Goal: Task Accomplishment & Management: Use online tool/utility

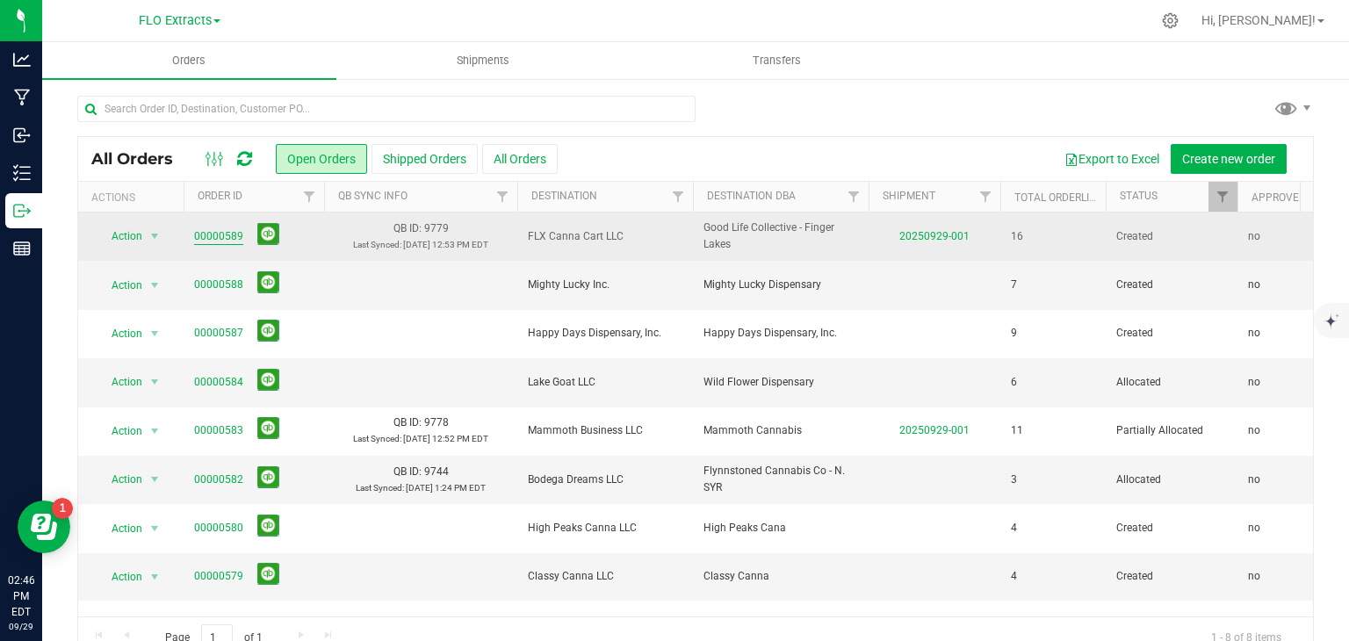
click at [215, 229] on link "00000589" at bounding box center [218, 236] width 49 height 17
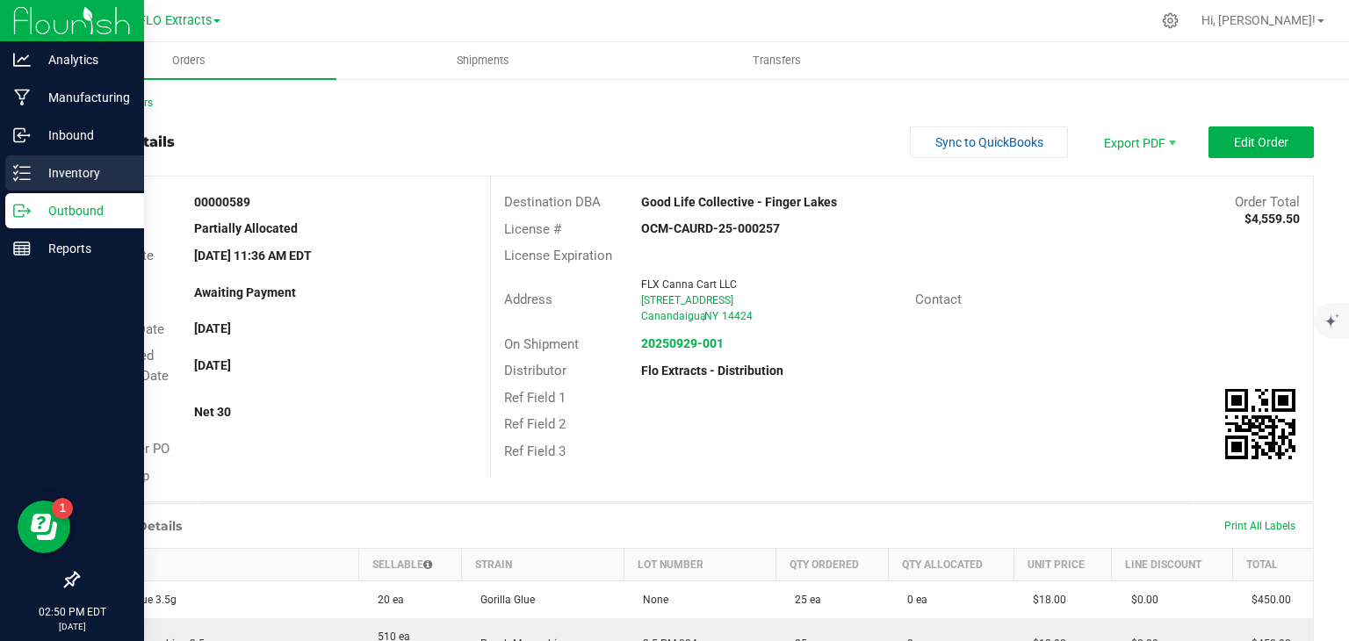
click at [75, 169] on p "Inventory" at bounding box center [83, 172] width 105 height 21
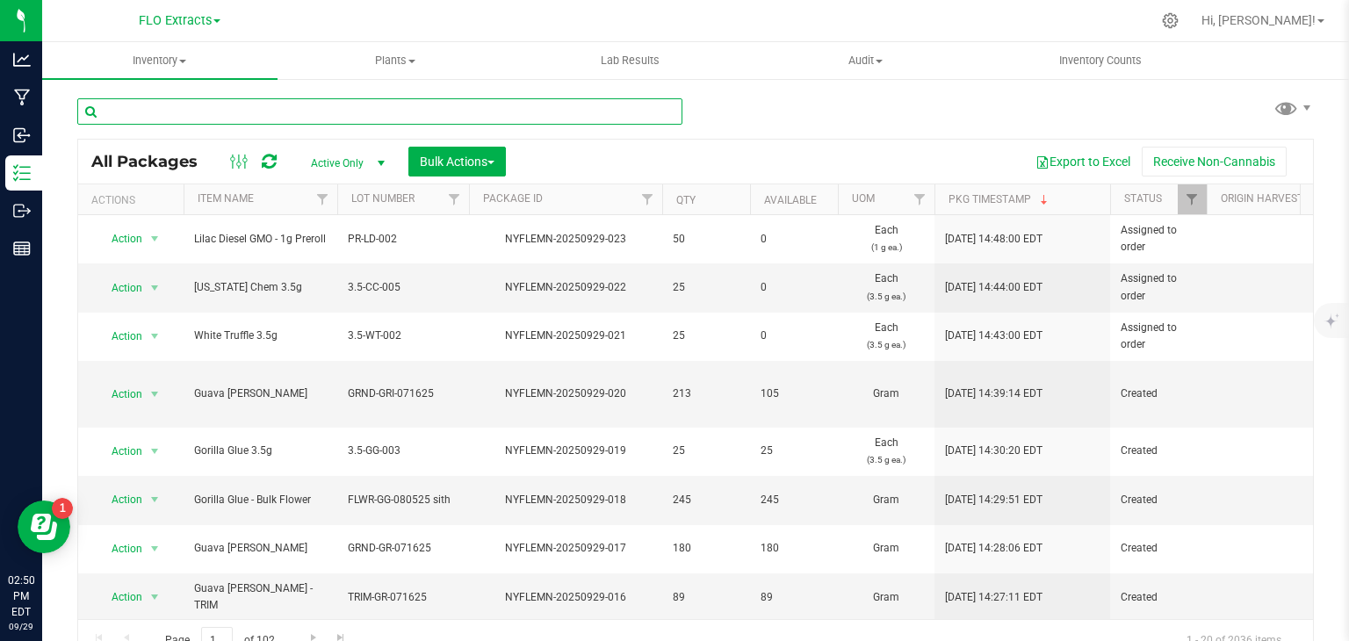
click at [257, 116] on input "text" at bounding box center [379, 111] width 605 height 26
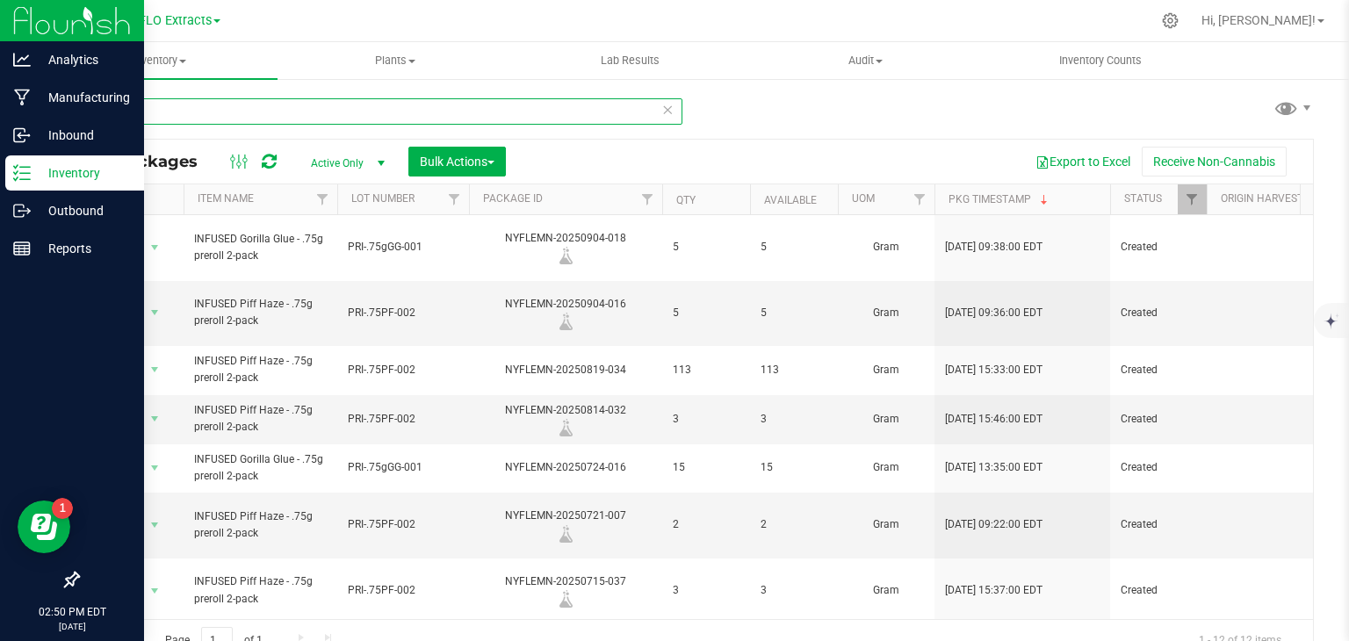
type input "p"
type input "infused"
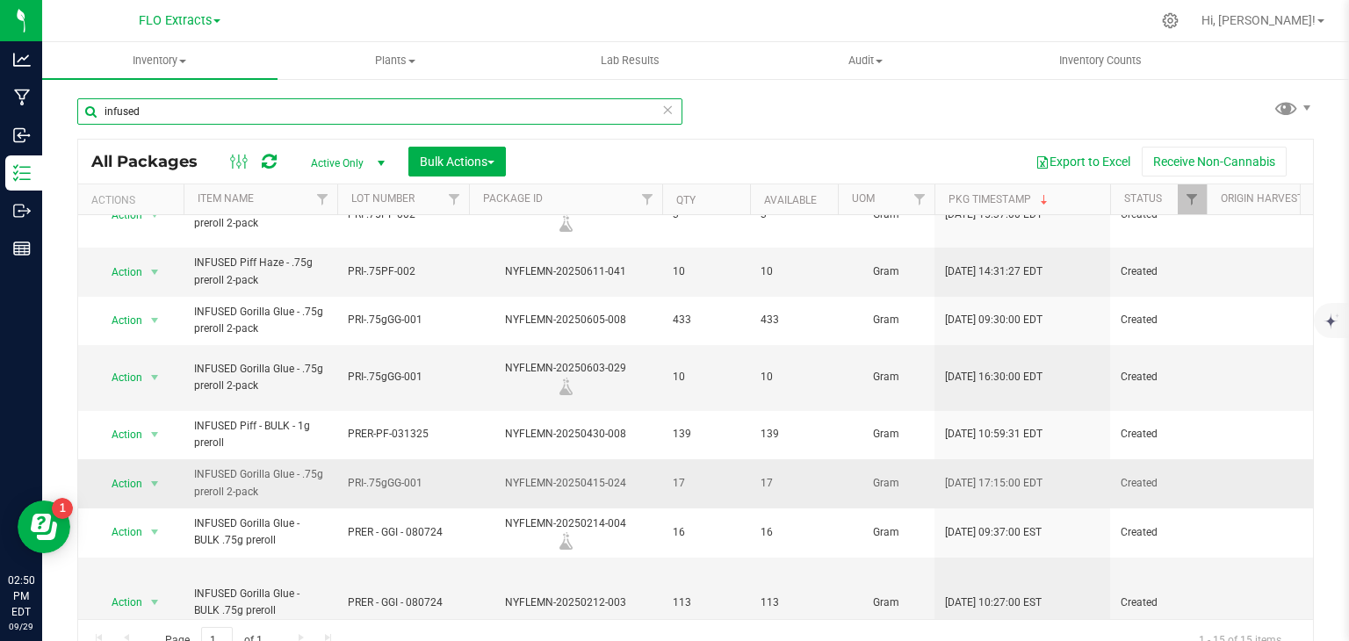
scroll to position [384, 0]
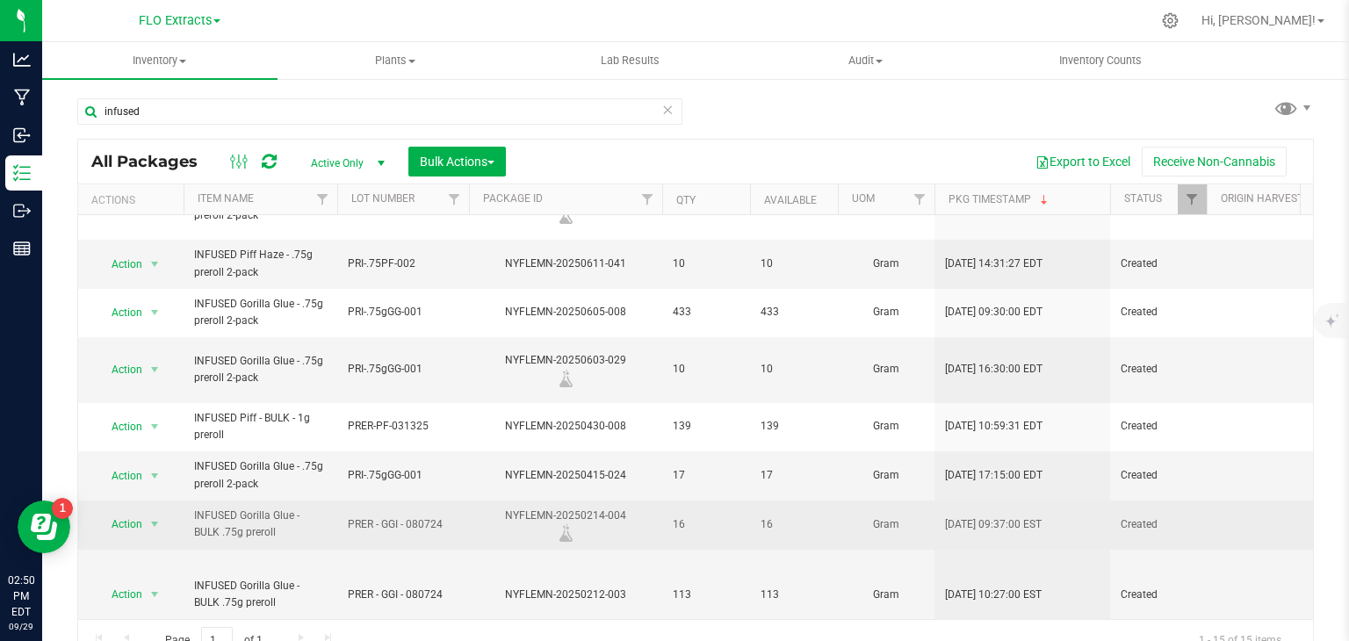
drag, startPoint x: 275, startPoint y: 447, endPoint x: 170, endPoint y: 439, distance: 104.8
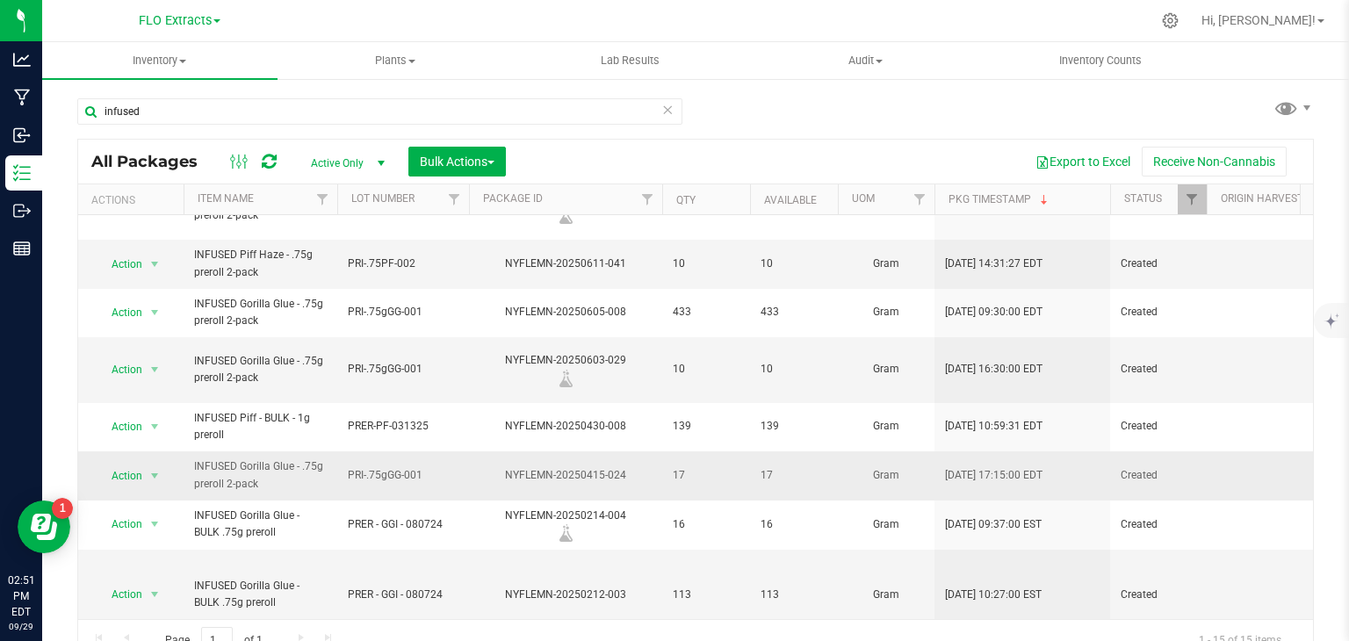
copy tr "Action Adjust qty Create package Edit attributes Global inventory Locate packag…"
click at [1179, 23] on icon at bounding box center [1170, 20] width 17 height 17
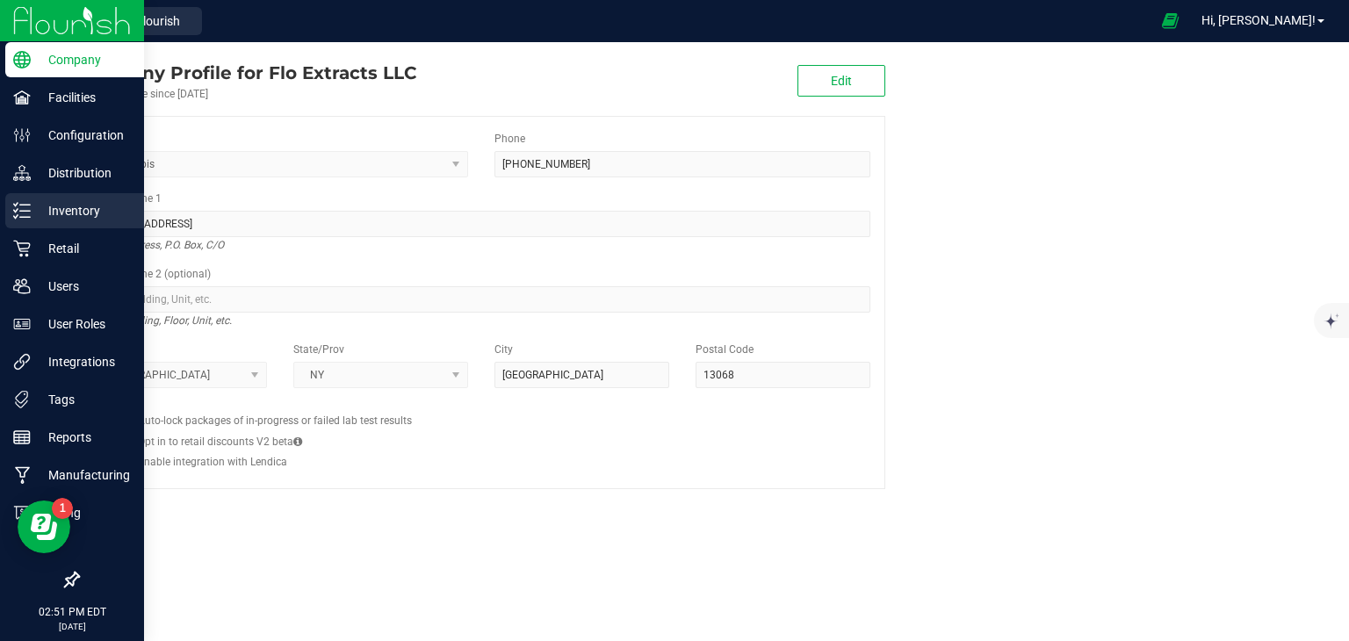
click at [65, 209] on p "Inventory" at bounding box center [83, 210] width 105 height 21
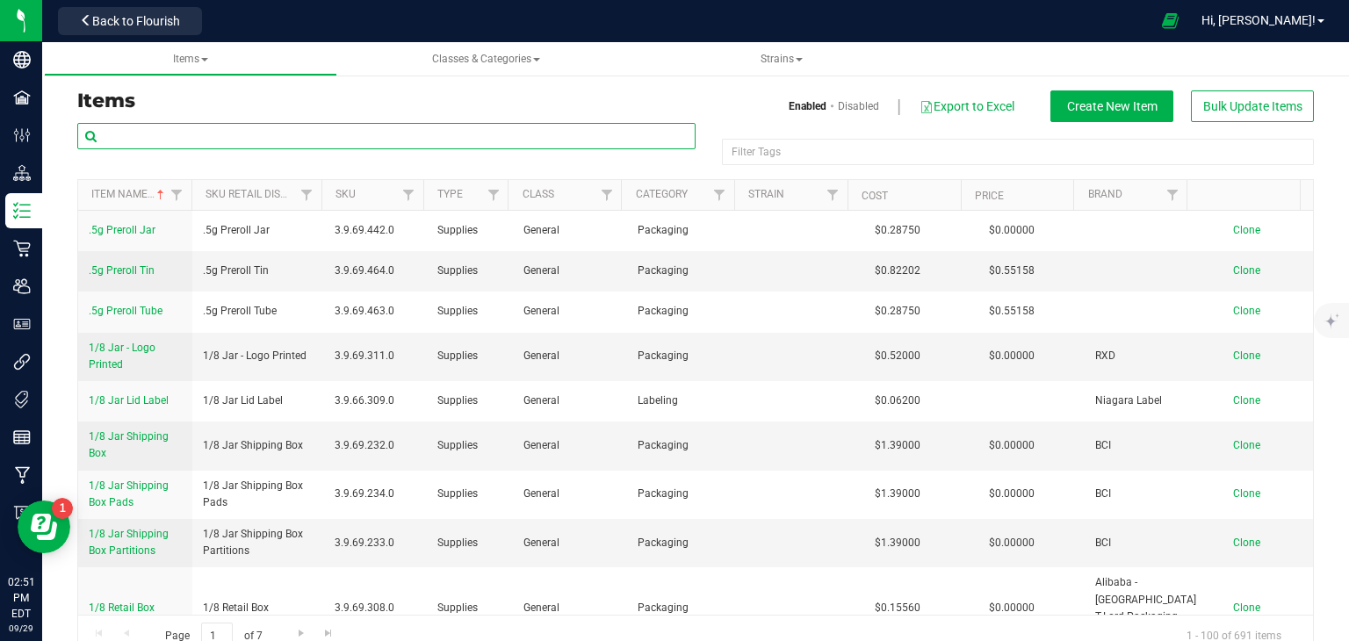
click at [245, 141] on input "text" at bounding box center [386, 136] width 618 height 26
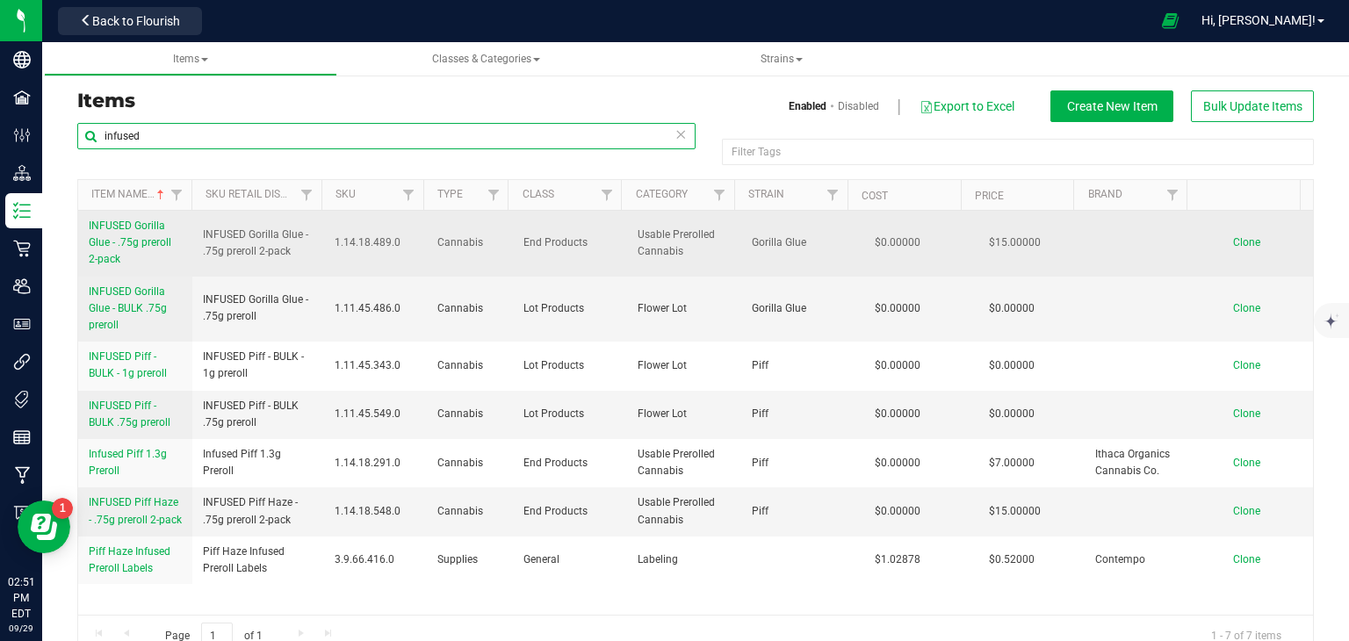
type input "infused"
click at [1233, 239] on span "Clone" at bounding box center [1246, 242] width 27 height 12
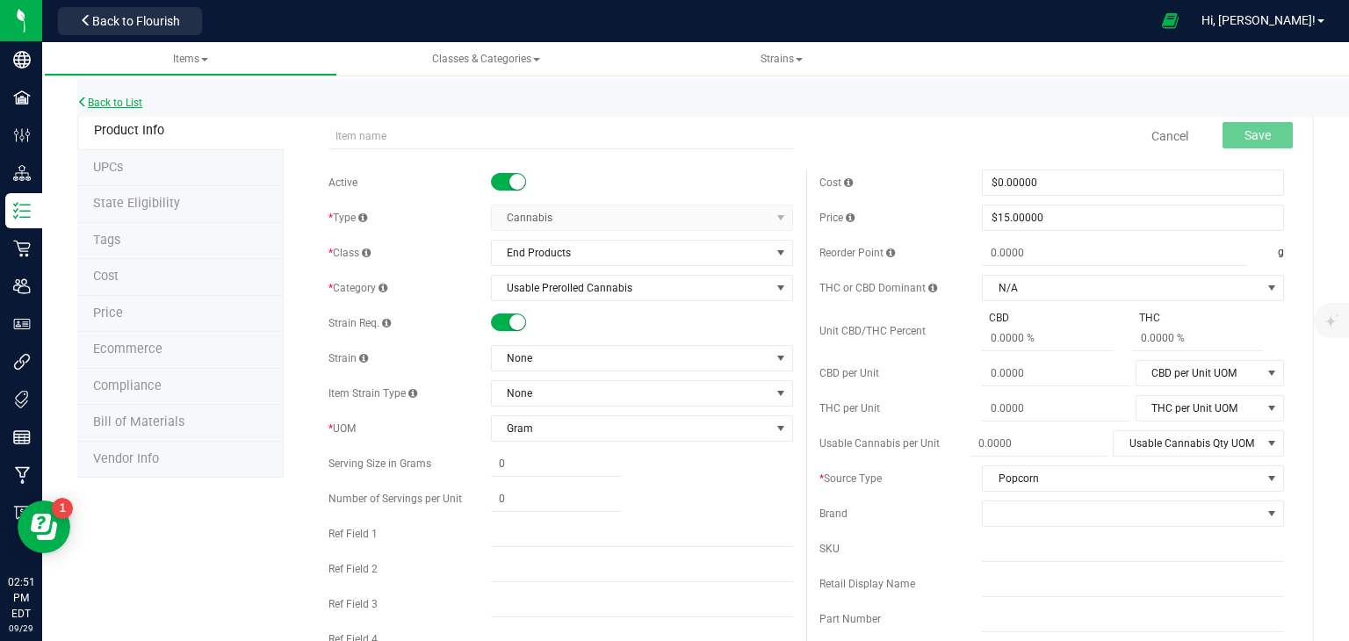
click at [119, 97] on link "Back to List" at bounding box center [109, 103] width 65 height 12
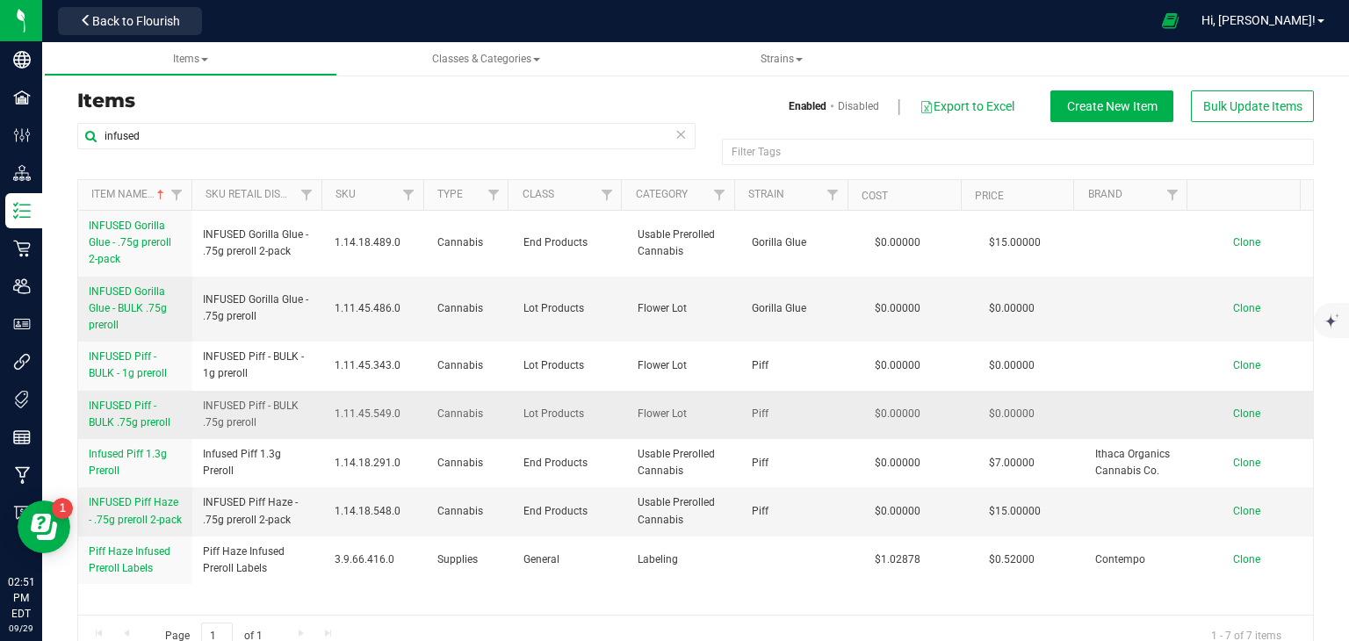
click at [1233, 415] on span "Clone" at bounding box center [1246, 414] width 27 height 12
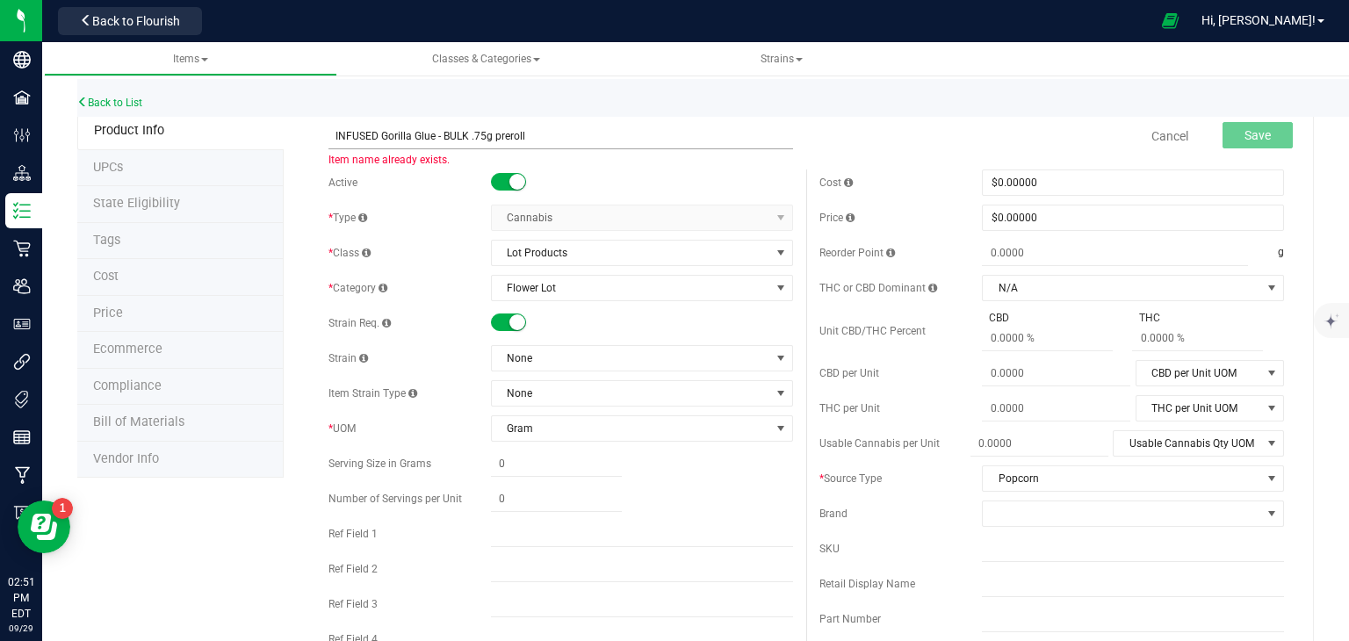
click at [481, 138] on input "INFUSED Gorilla Glue - BULK .75g preroll" at bounding box center [561, 136] width 465 height 26
type input "INFUSED Strawberry Bubbles - BULK - .75g preroll"
click at [555, 287] on span "Flower Lot" at bounding box center [631, 288] width 278 height 25
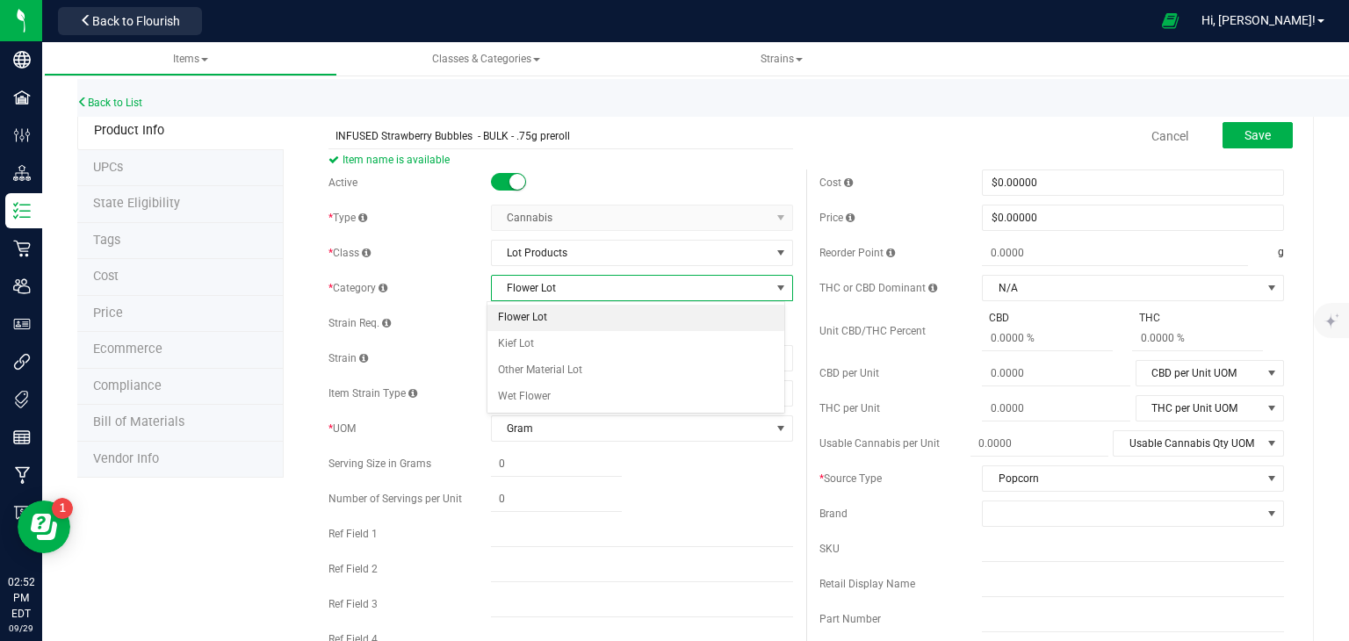
click at [555, 287] on span "Flower Lot" at bounding box center [631, 288] width 278 height 25
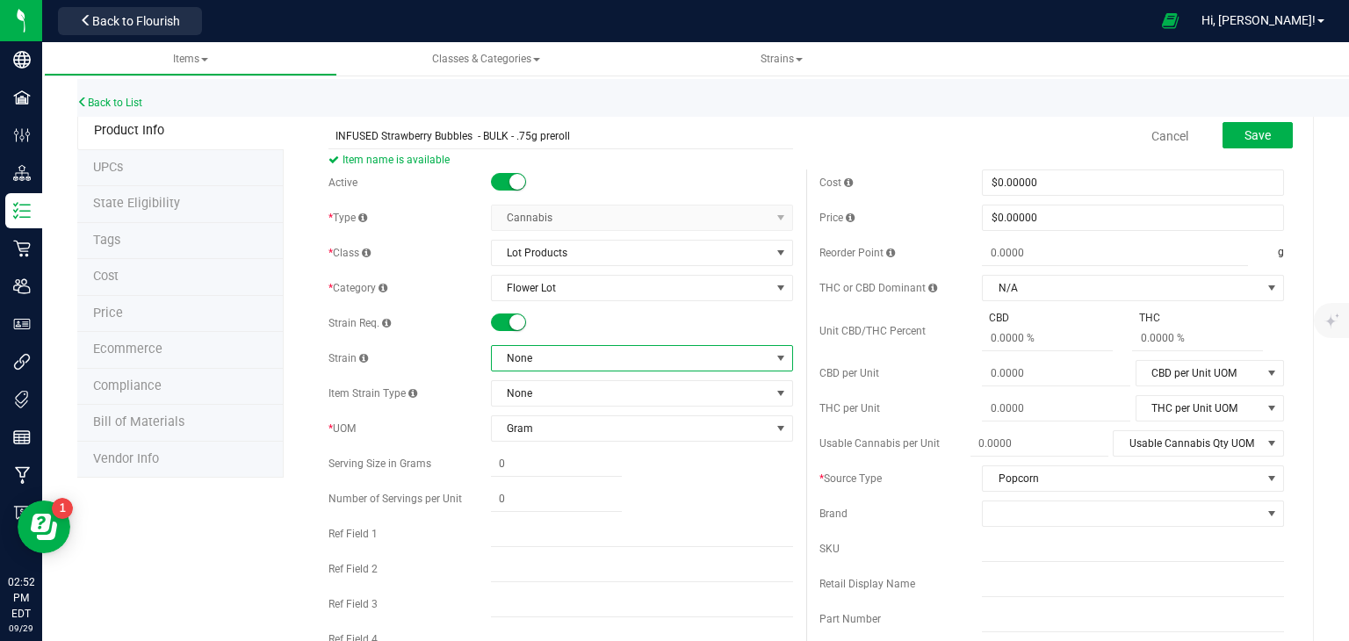
click at [539, 352] on span "None" at bounding box center [631, 358] width 278 height 25
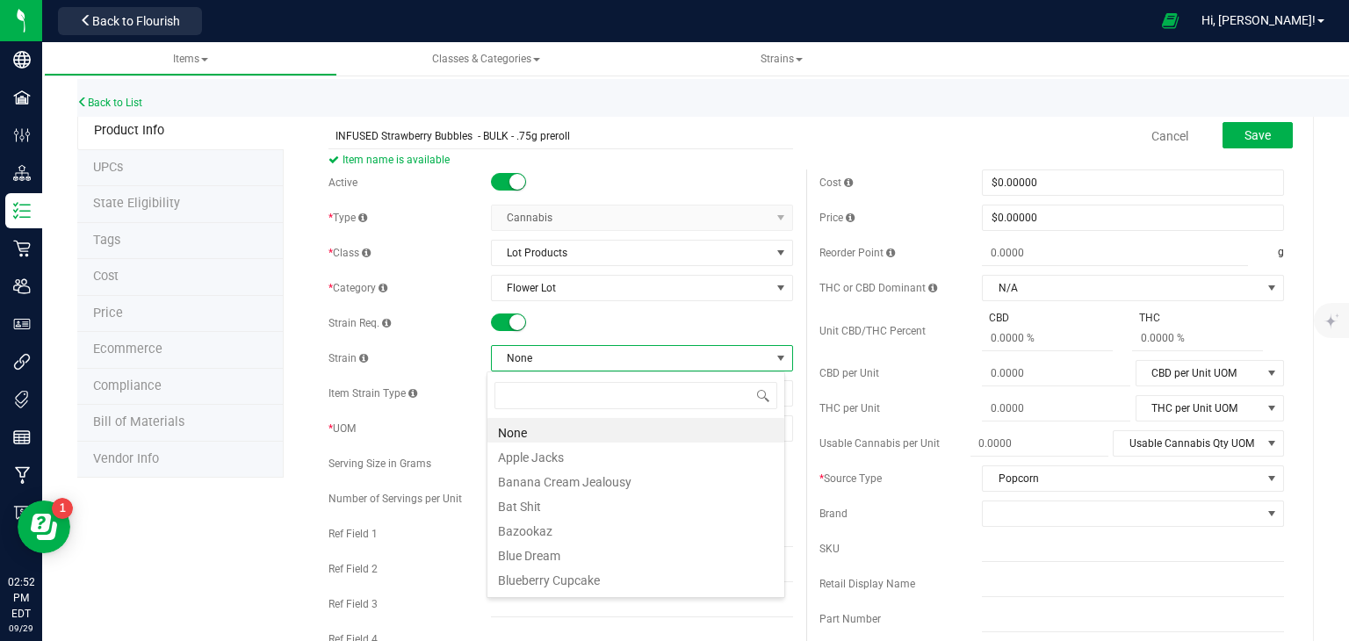
scroll to position [25, 299]
type input "stra"
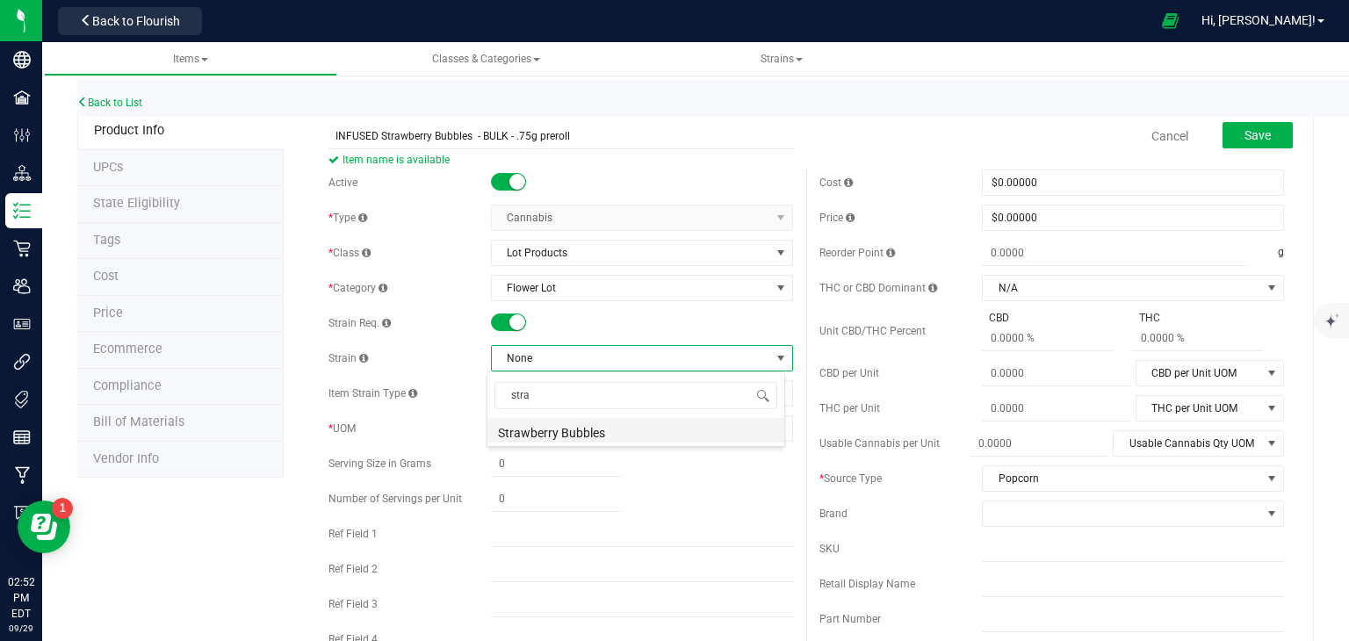
click at [545, 429] on li "Strawberry Bubbles" at bounding box center [635, 430] width 297 height 25
click at [1263, 131] on button "Save" at bounding box center [1258, 135] width 70 height 26
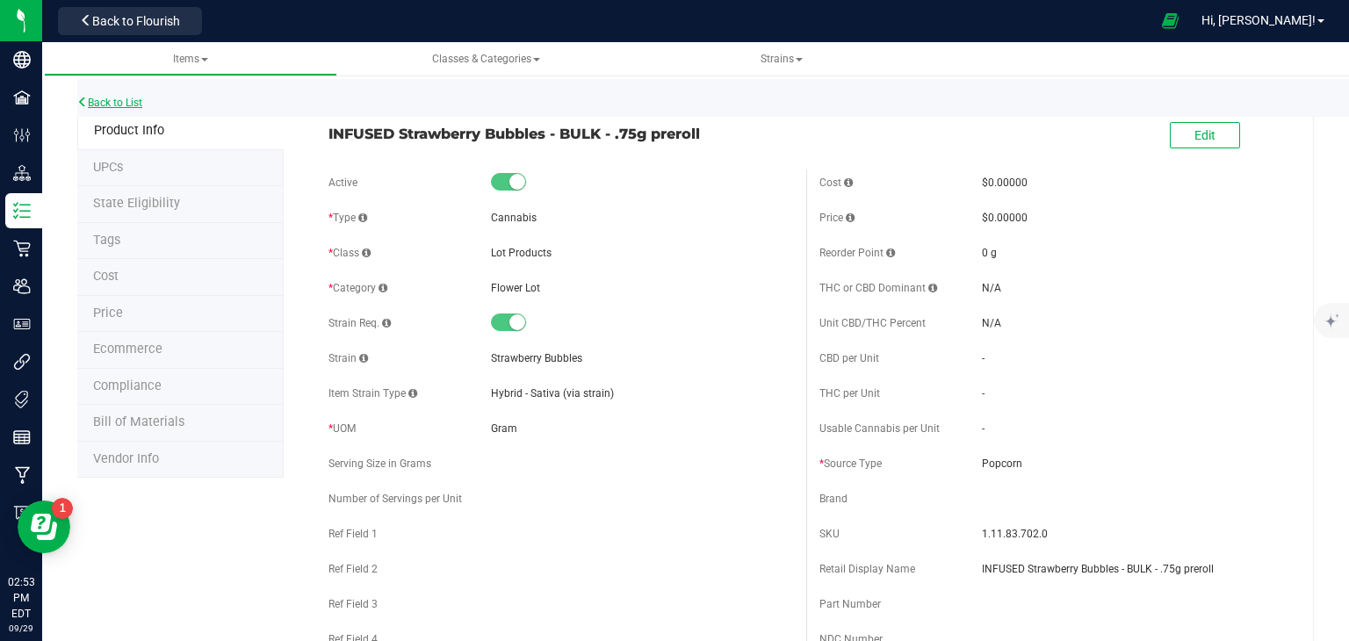
click at [113, 104] on link "Back to List" at bounding box center [109, 103] width 65 height 12
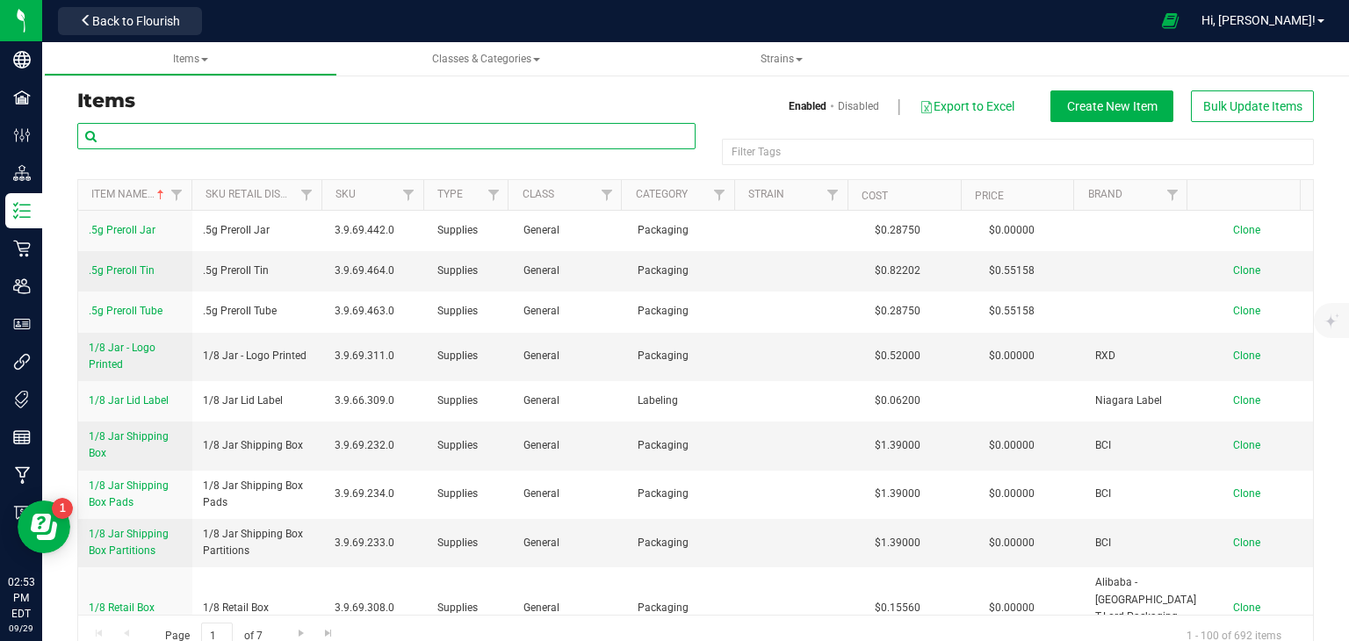
click at [232, 140] on input "text" at bounding box center [386, 136] width 618 height 26
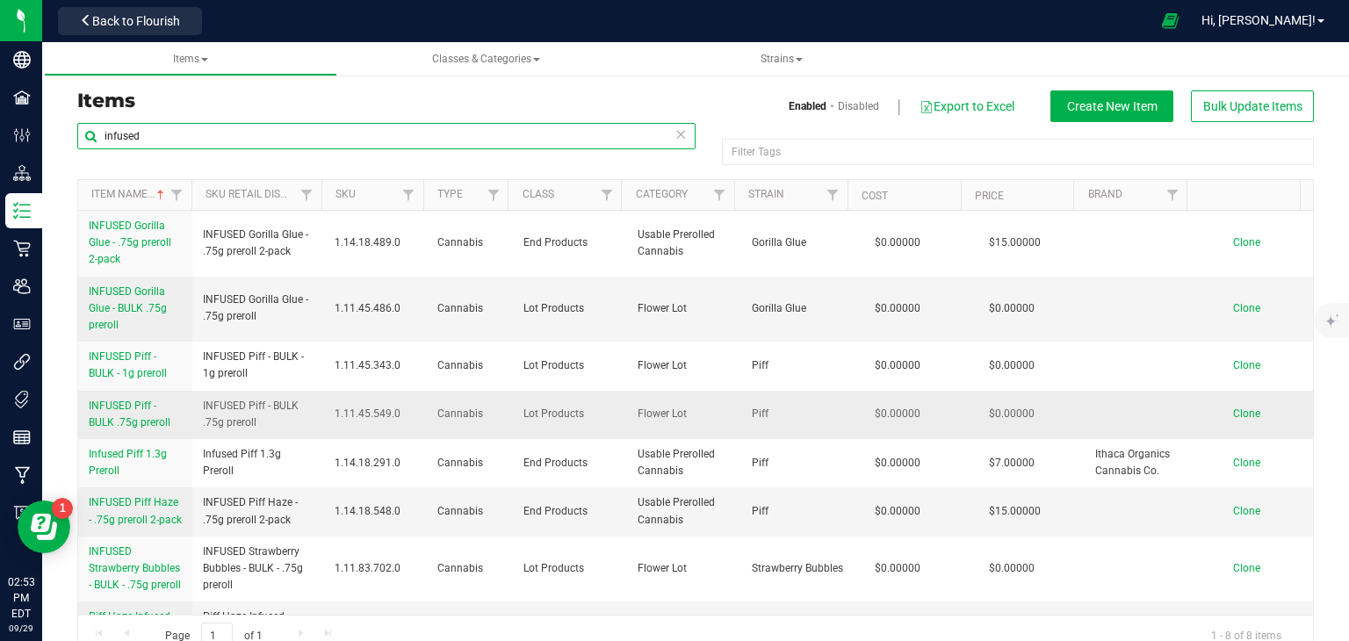
type input "infused"
click at [1233, 408] on span "Clone" at bounding box center [1246, 414] width 27 height 12
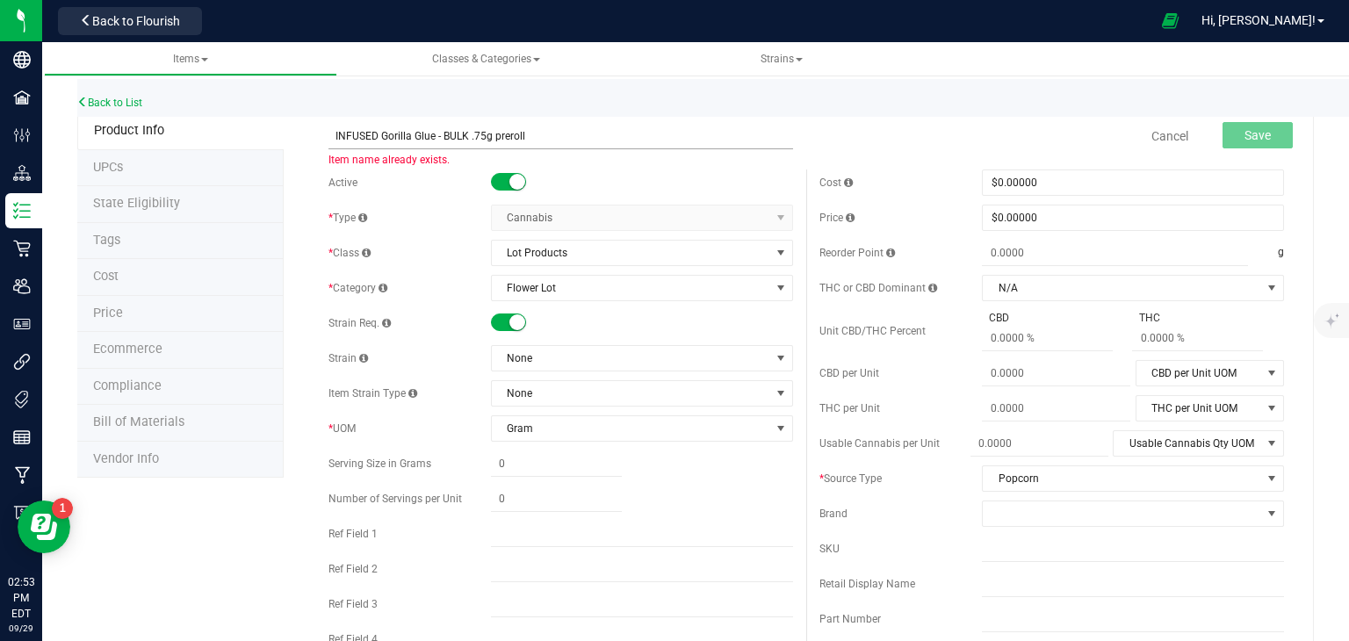
drag, startPoint x: 442, startPoint y: 134, endPoint x: 386, endPoint y: 138, distance: 55.4
click at [386, 138] on input "INFUSED Gorilla Glue - BULK .75g preroll" at bounding box center [561, 136] width 465 height 26
type input "INFUSED Guava [PERSON_NAME] - BULK .75g preroll"
click at [592, 365] on span "None" at bounding box center [631, 358] width 278 height 25
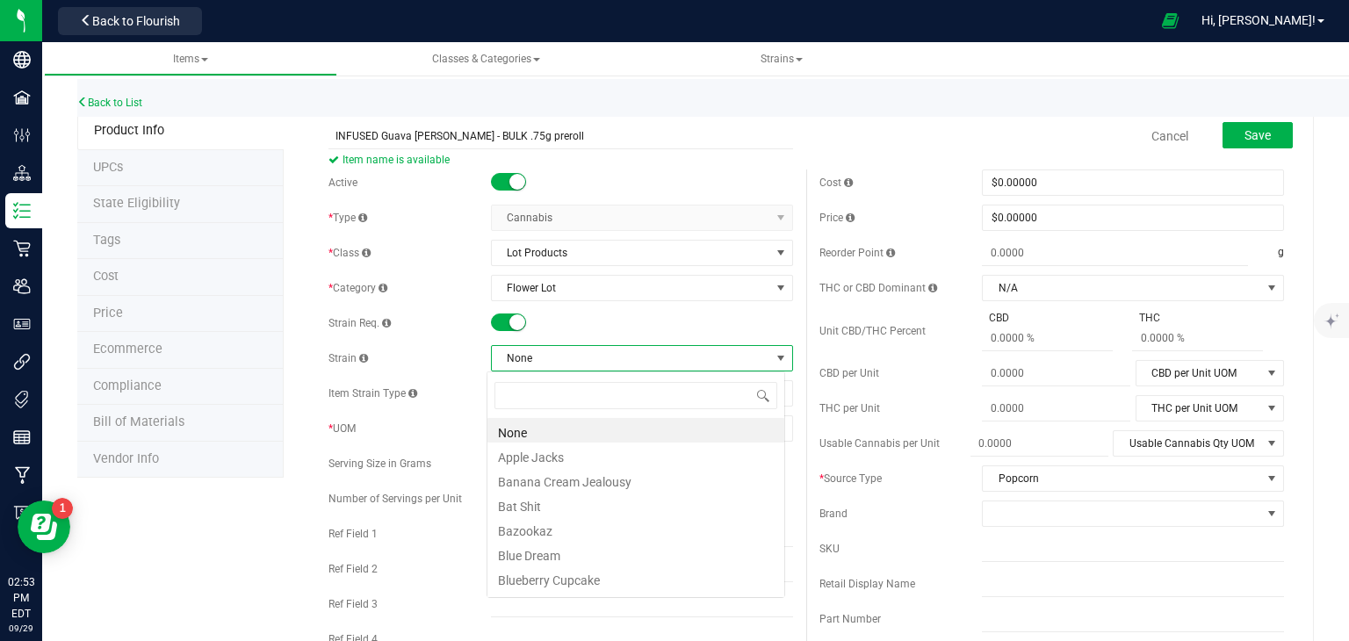
scroll to position [25, 299]
type input "guava"
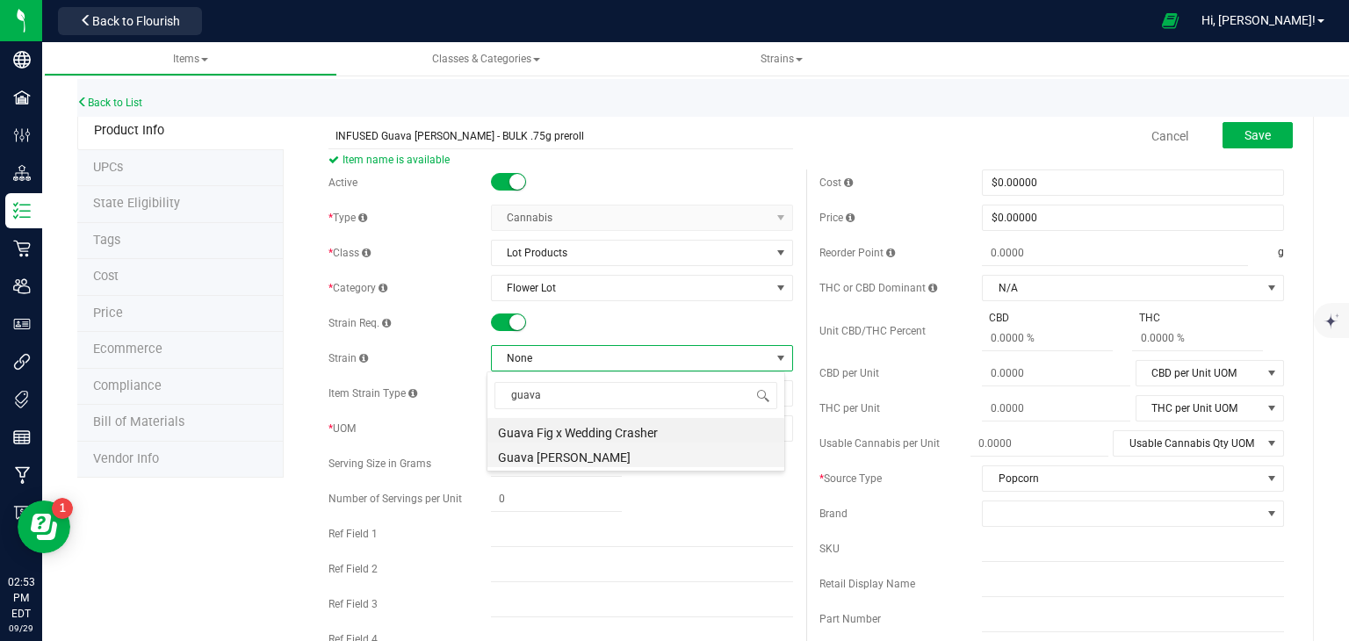
click at [543, 459] on li "Guava [PERSON_NAME]" at bounding box center [635, 455] width 297 height 25
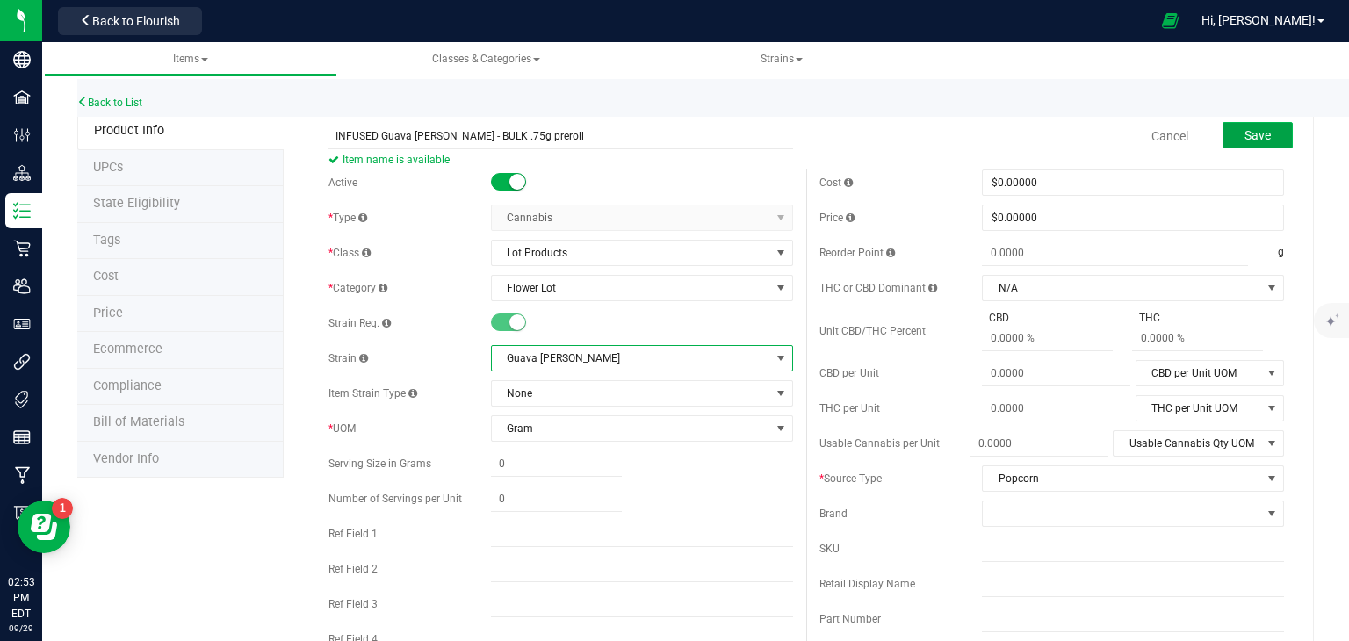
click at [1245, 131] on span "Save" at bounding box center [1258, 135] width 26 height 14
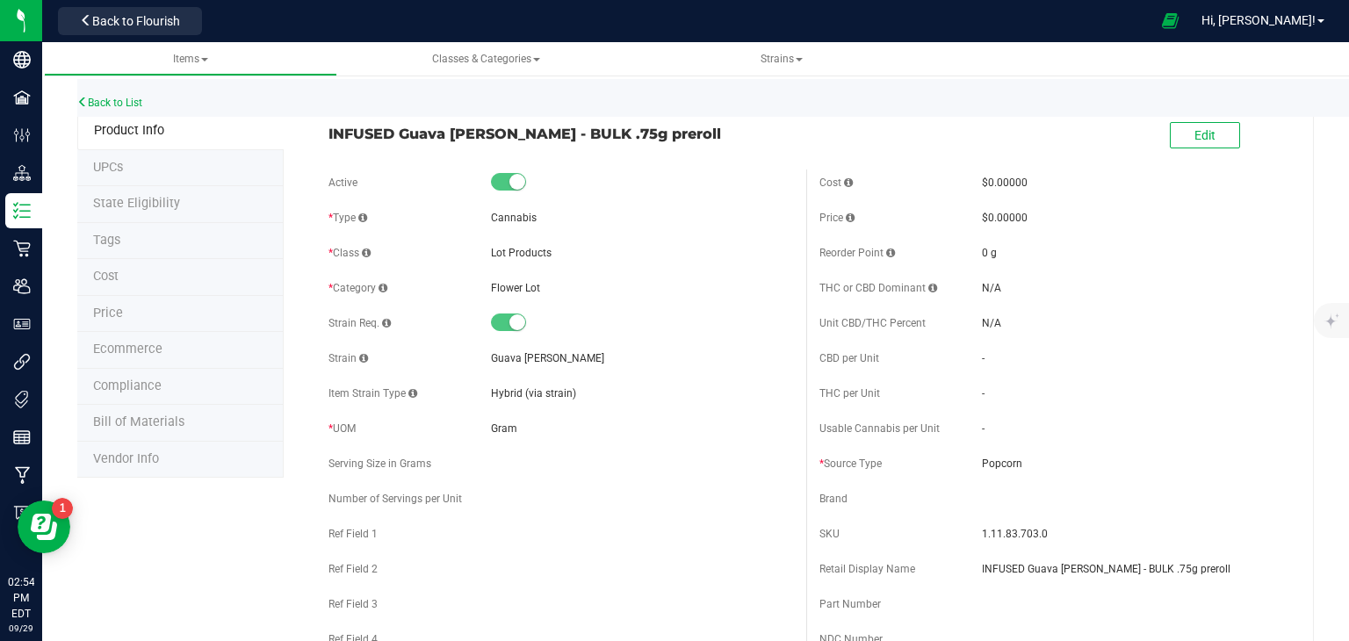
drag, startPoint x: 120, startPoint y: 20, endPoint x: 271, endPoint y: 4, distance: 151.0
click at [132, 19] on span "Back to Flourish" at bounding box center [136, 21] width 88 height 14
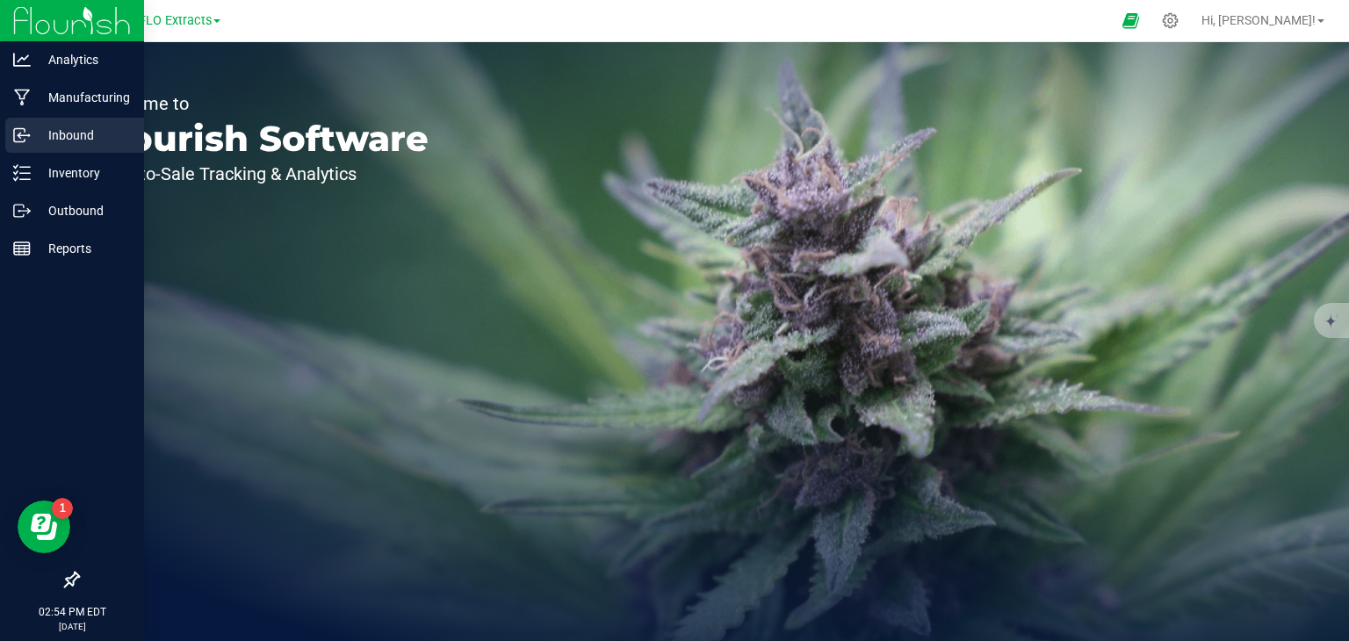
click at [54, 118] on div "Inbound" at bounding box center [74, 135] width 139 height 35
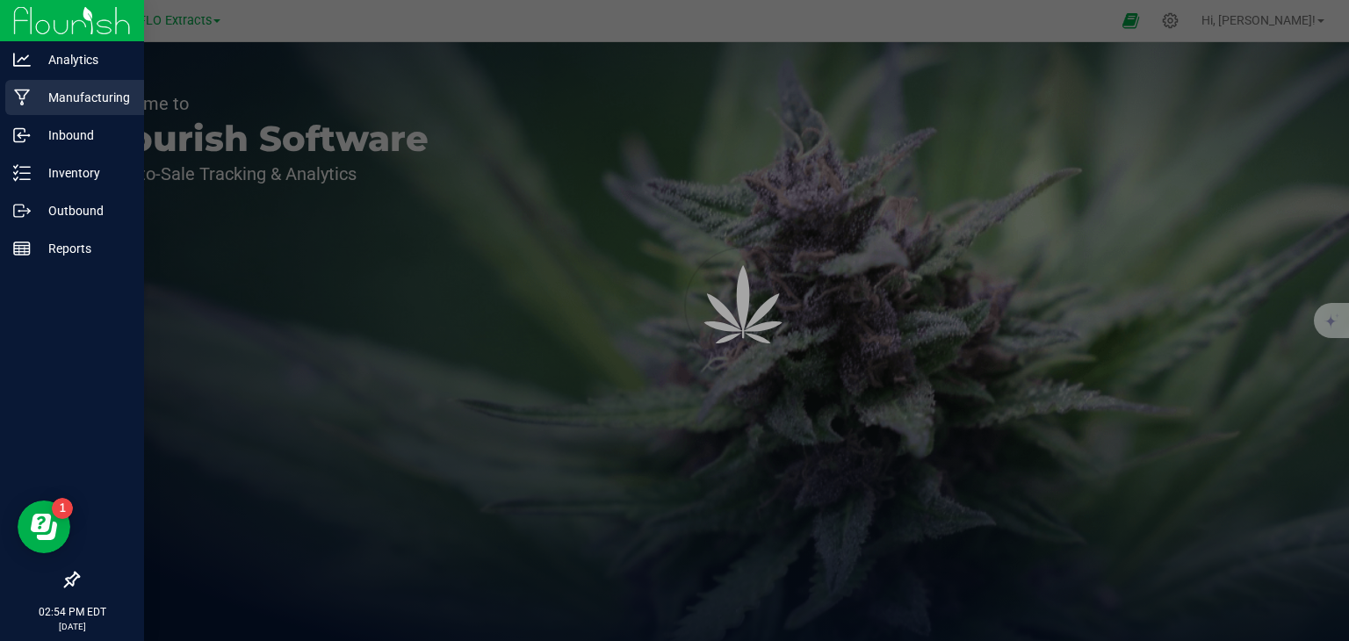
click at [67, 102] on p "Manufacturing" at bounding box center [83, 97] width 105 height 21
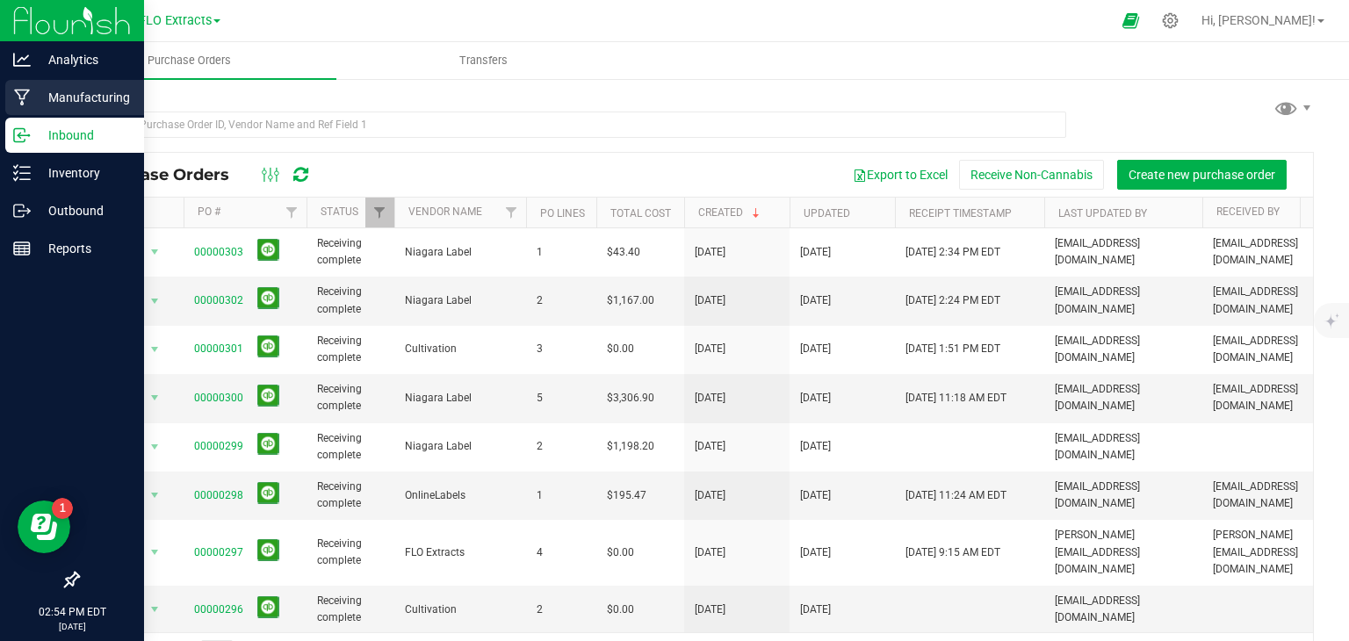
click at [56, 97] on p "Manufacturing" at bounding box center [83, 97] width 105 height 21
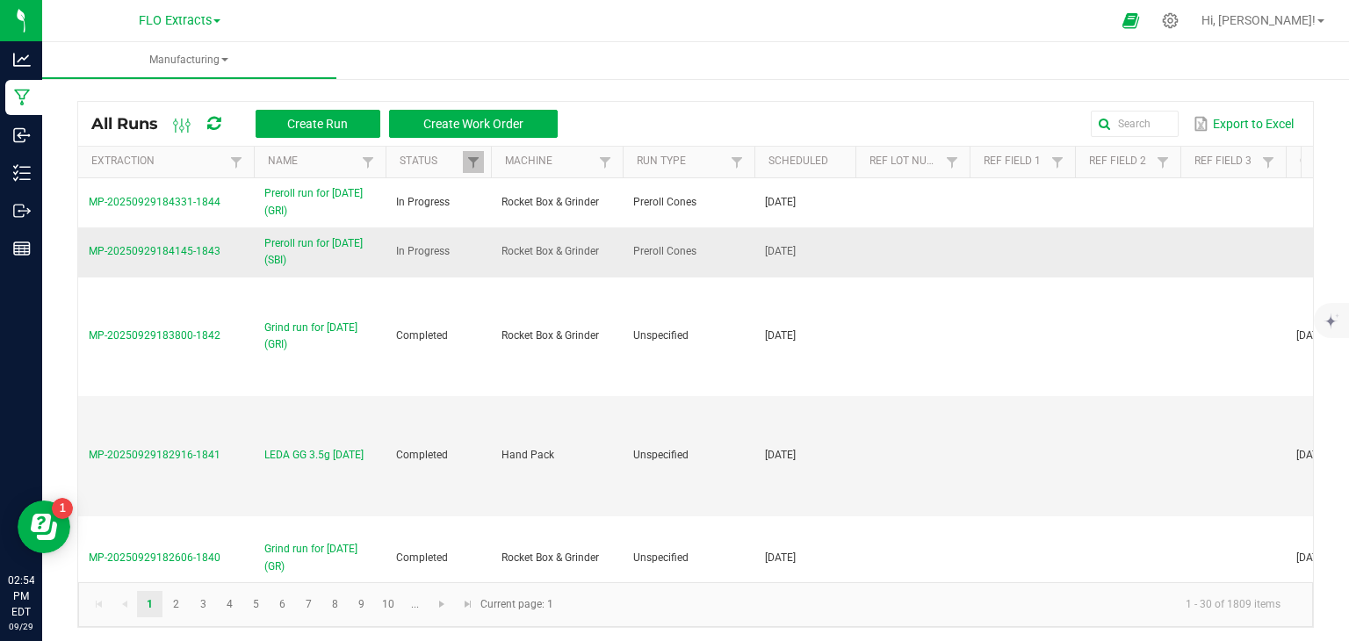
click at [144, 253] on span "MP-20250929184145-1843" at bounding box center [155, 251] width 132 height 12
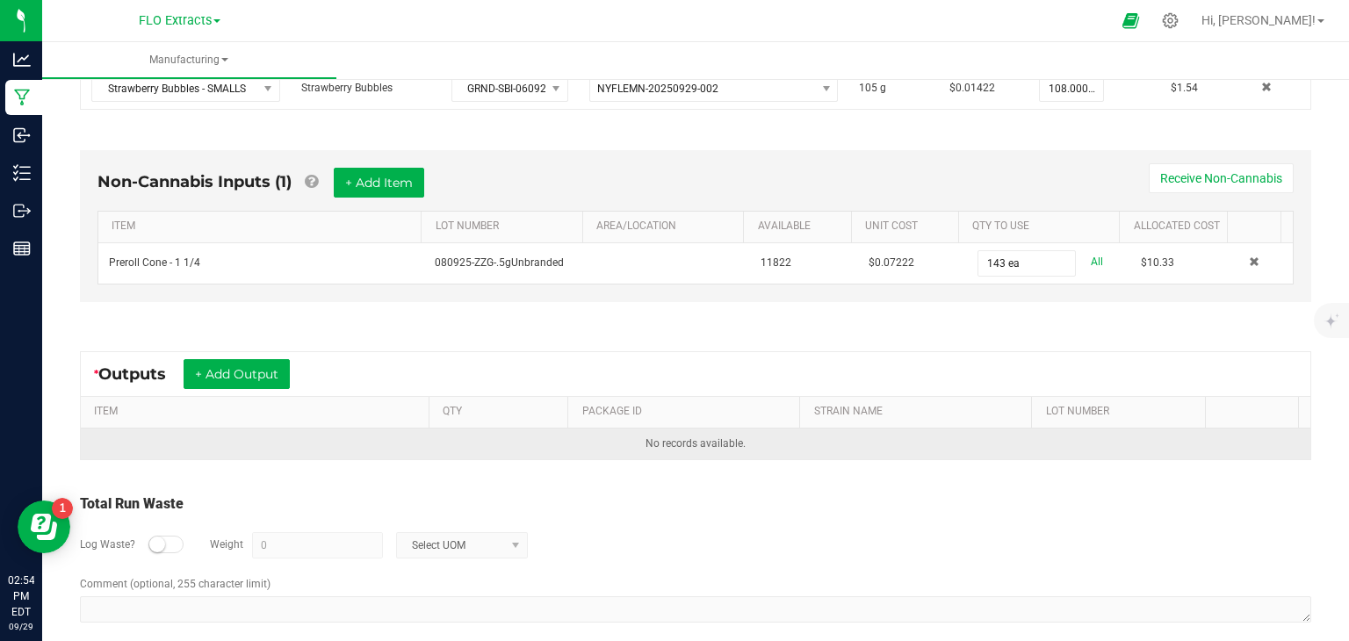
scroll to position [439, 0]
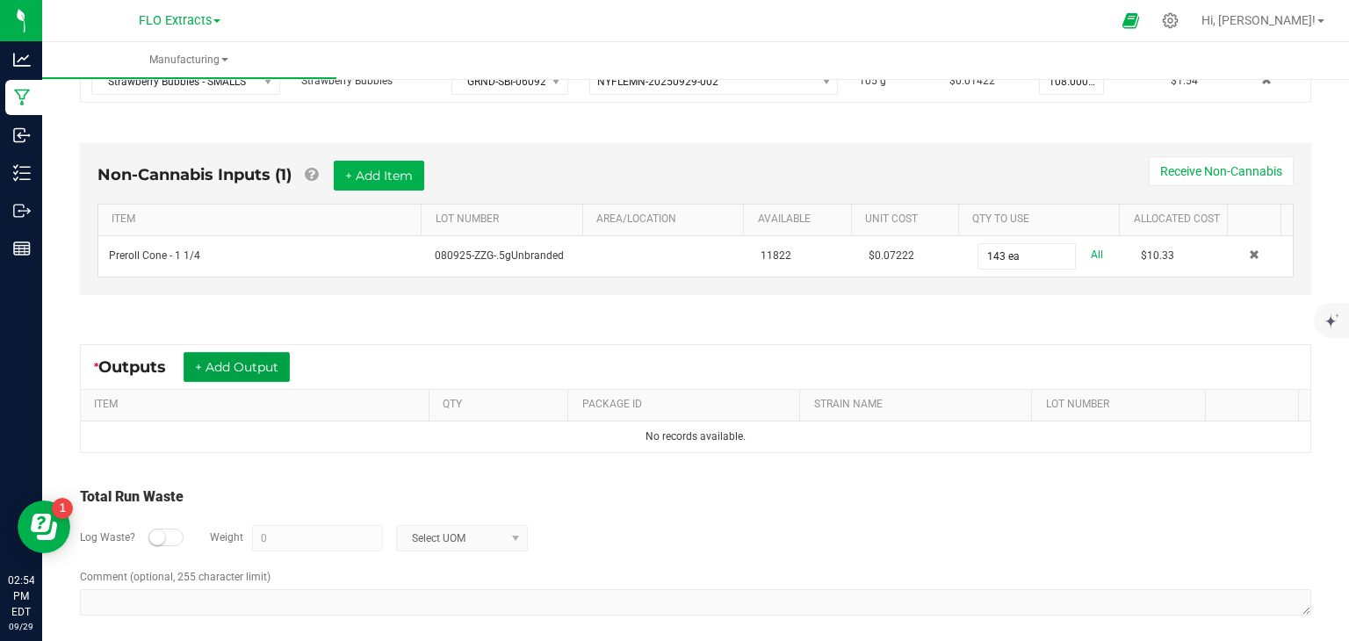
click at [281, 356] on button "+ Add Output" at bounding box center [237, 367] width 106 height 30
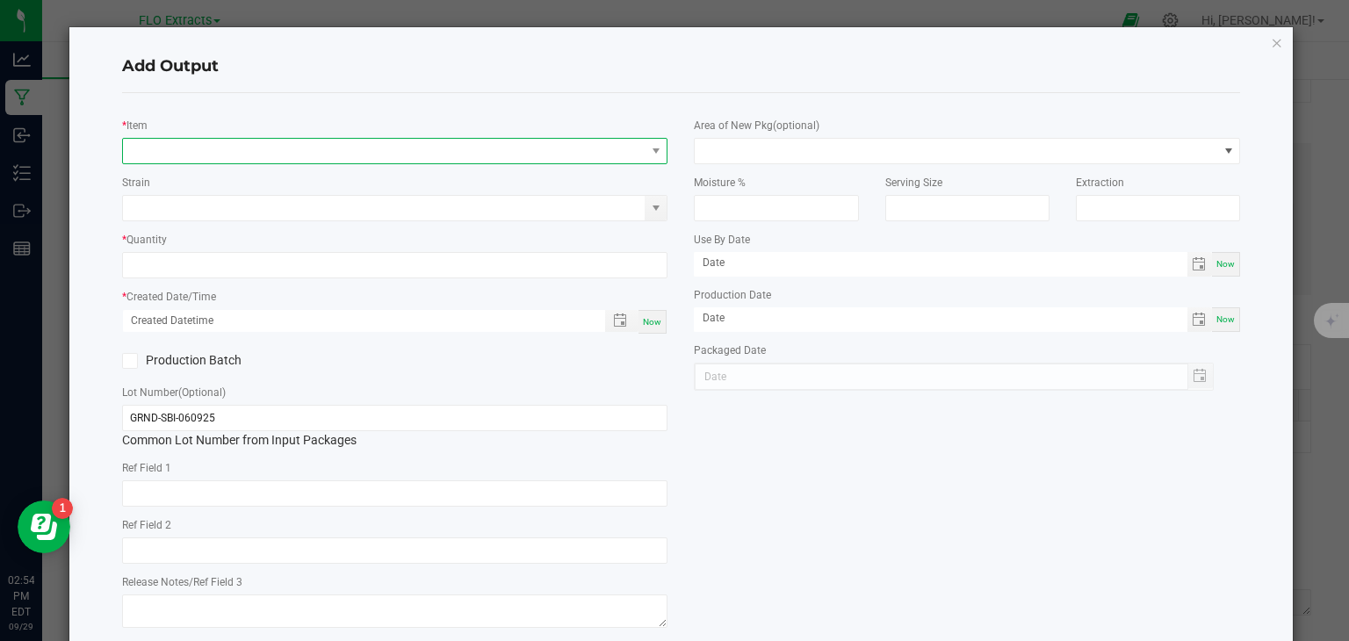
click at [319, 150] on span "NO DATA FOUND" at bounding box center [384, 151] width 523 height 25
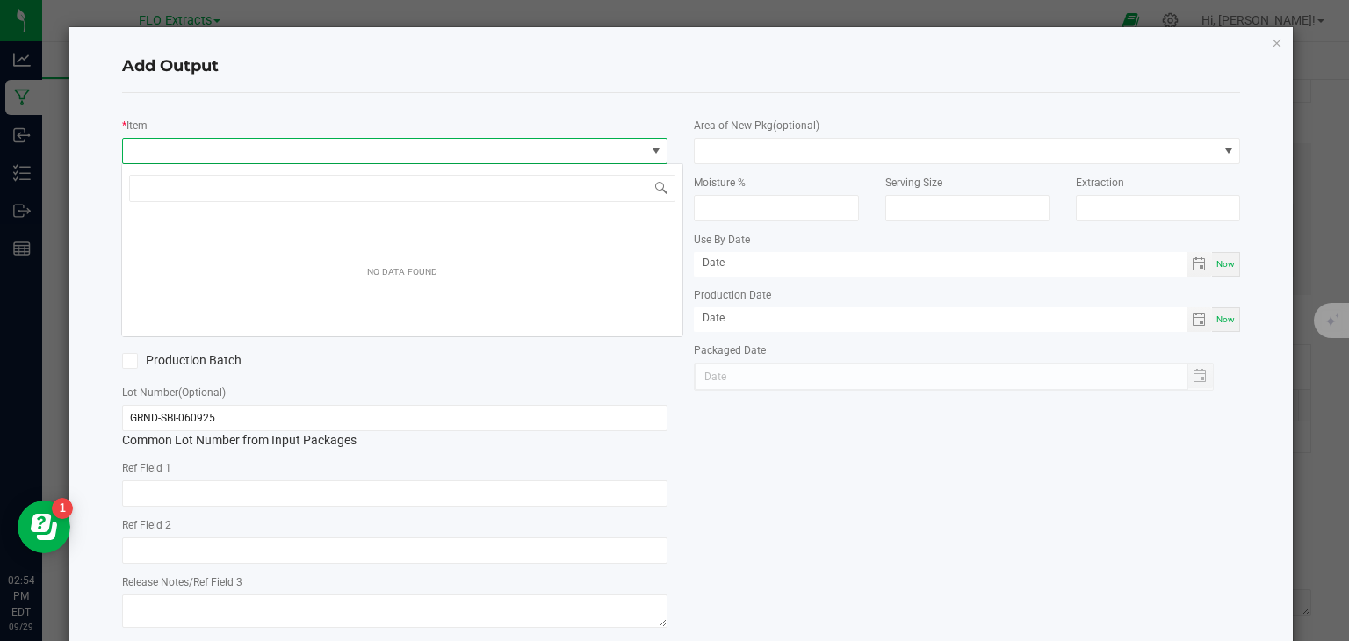
scroll to position [25, 540]
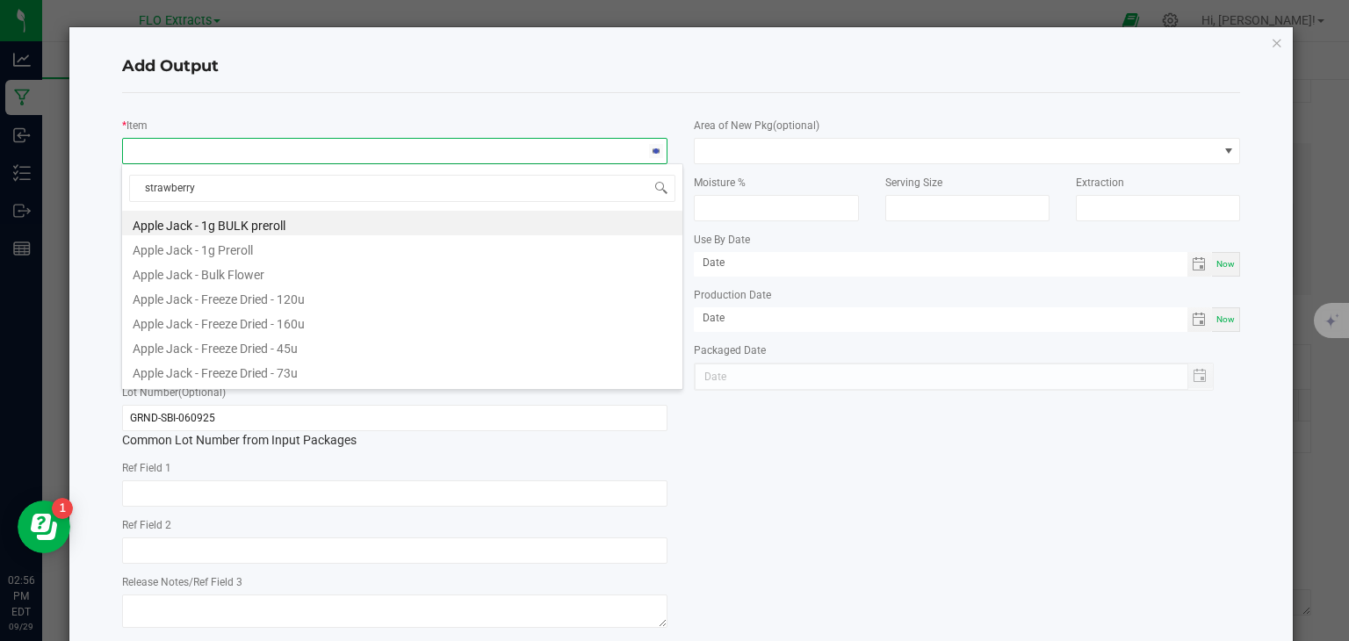
type input "strawberry b"
click at [281, 219] on li "INFUSED Strawberry Bubbles - BULK - .75g preroll" at bounding box center [402, 223] width 560 height 25
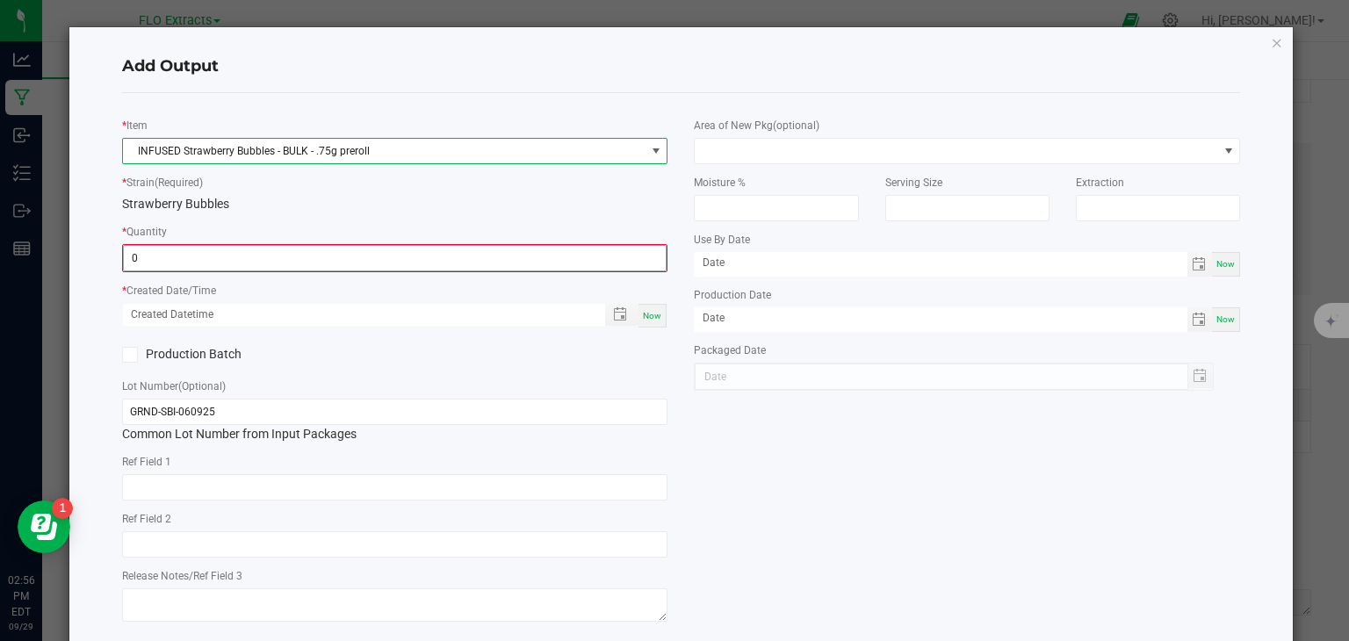
click at [220, 261] on input "0" at bounding box center [395, 258] width 543 height 25
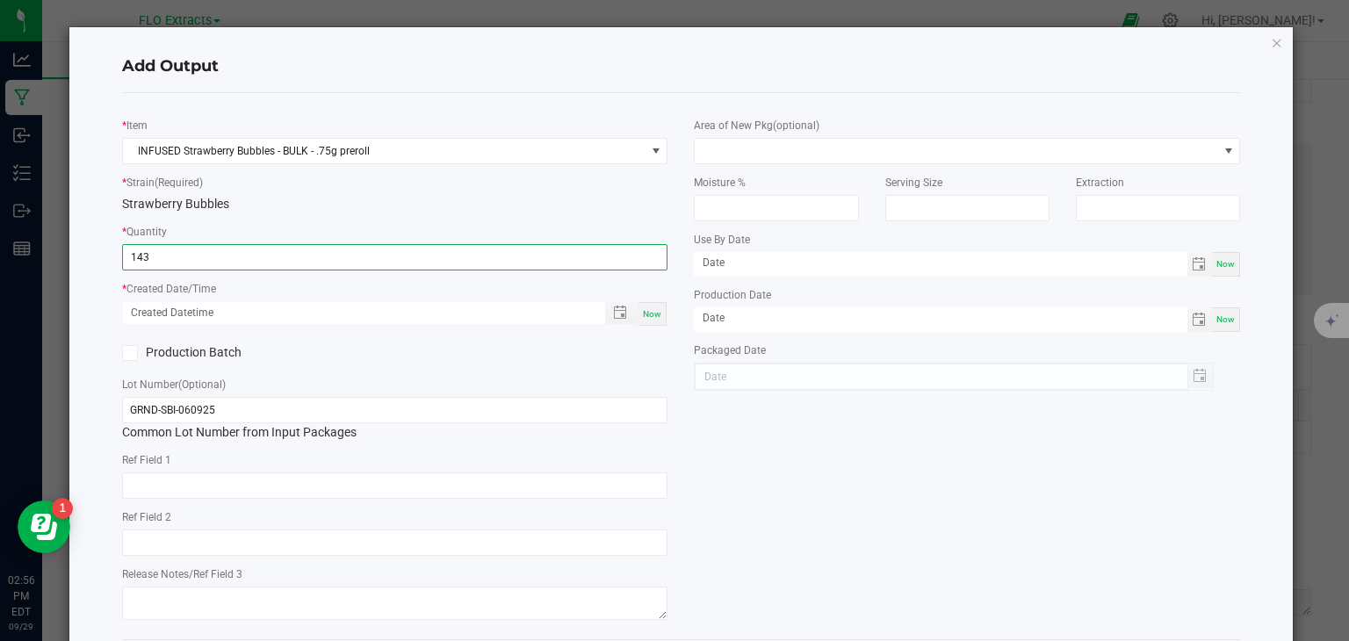
type input "143.0000 g"
click at [649, 310] on span "Now" at bounding box center [652, 314] width 18 height 10
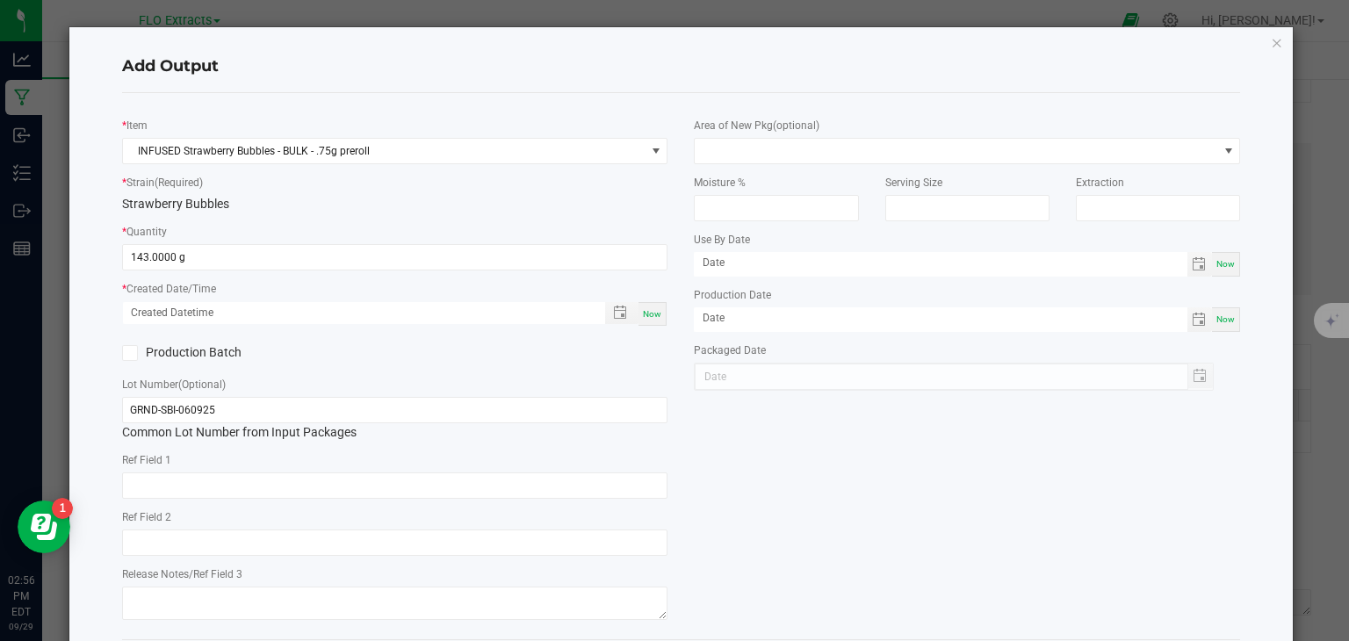
type input "[DATE] 2:56 PM"
type input "[DATE]"
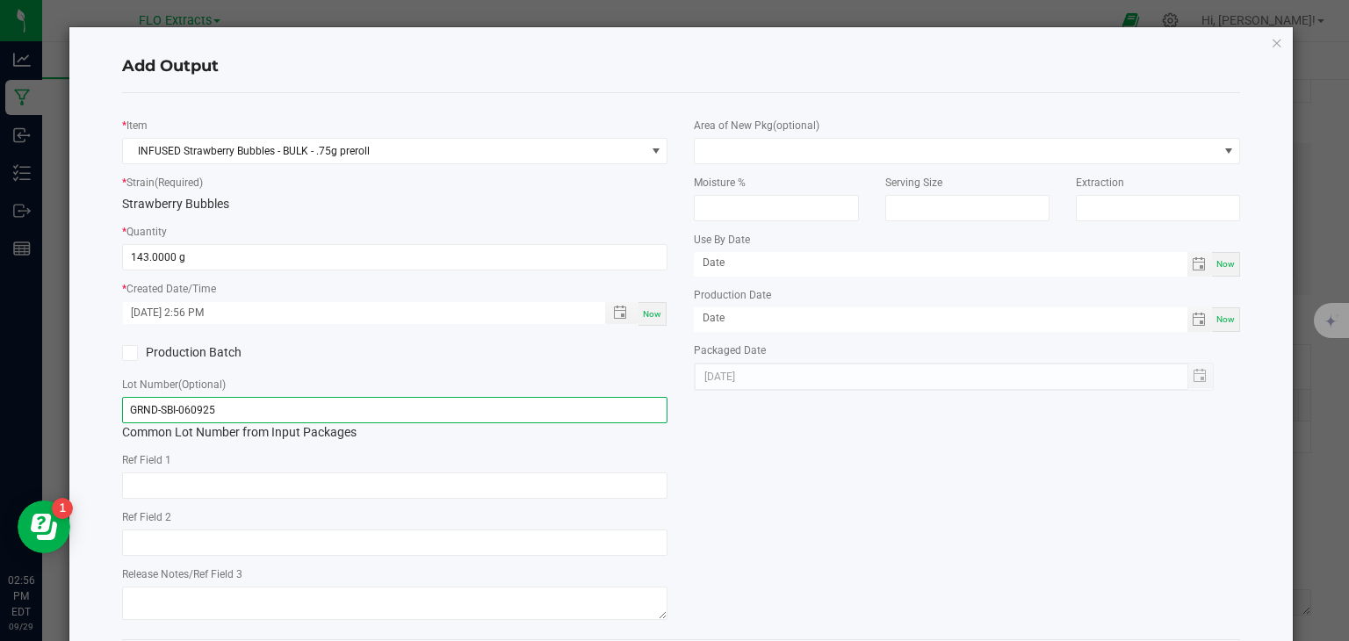
drag, startPoint x: 155, startPoint y: 410, endPoint x: 0, endPoint y: 476, distance: 168.9
click at [0, 476] on ngb-modal-window "Add Output * Item INFUSED Strawberry Bubbles - BULK - .75g preroll * Strain (Re…" at bounding box center [681, 320] width 1362 height 641
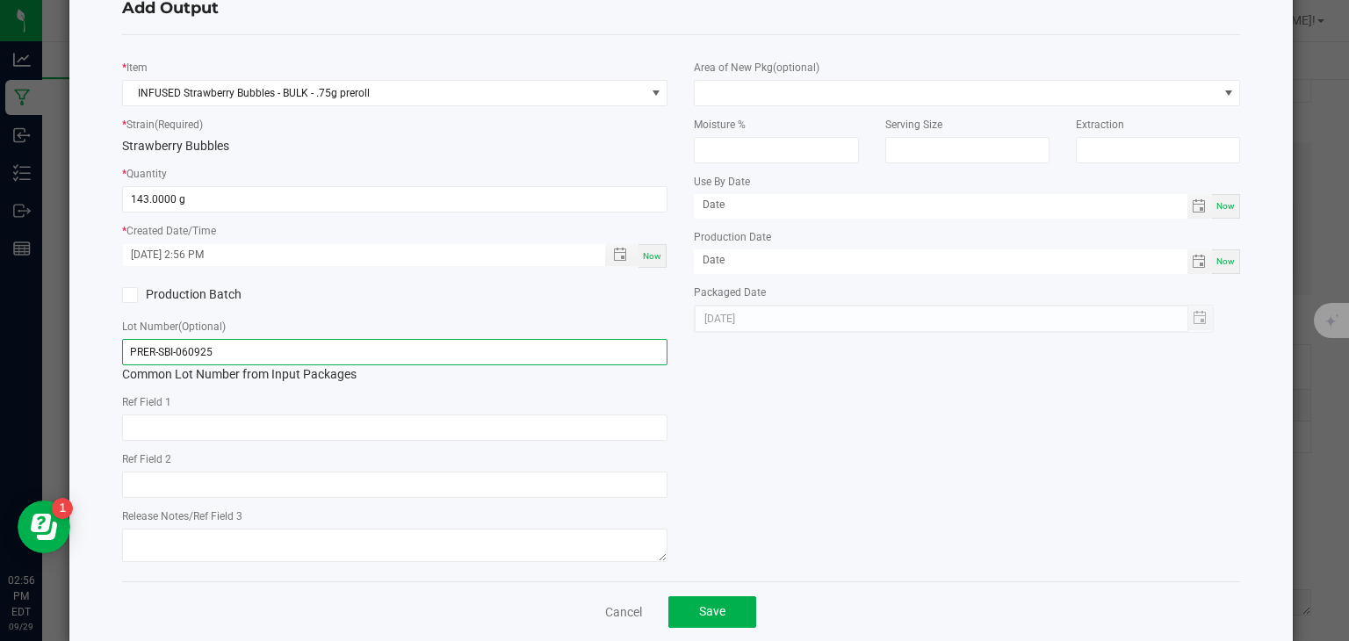
scroll to position [87, 0]
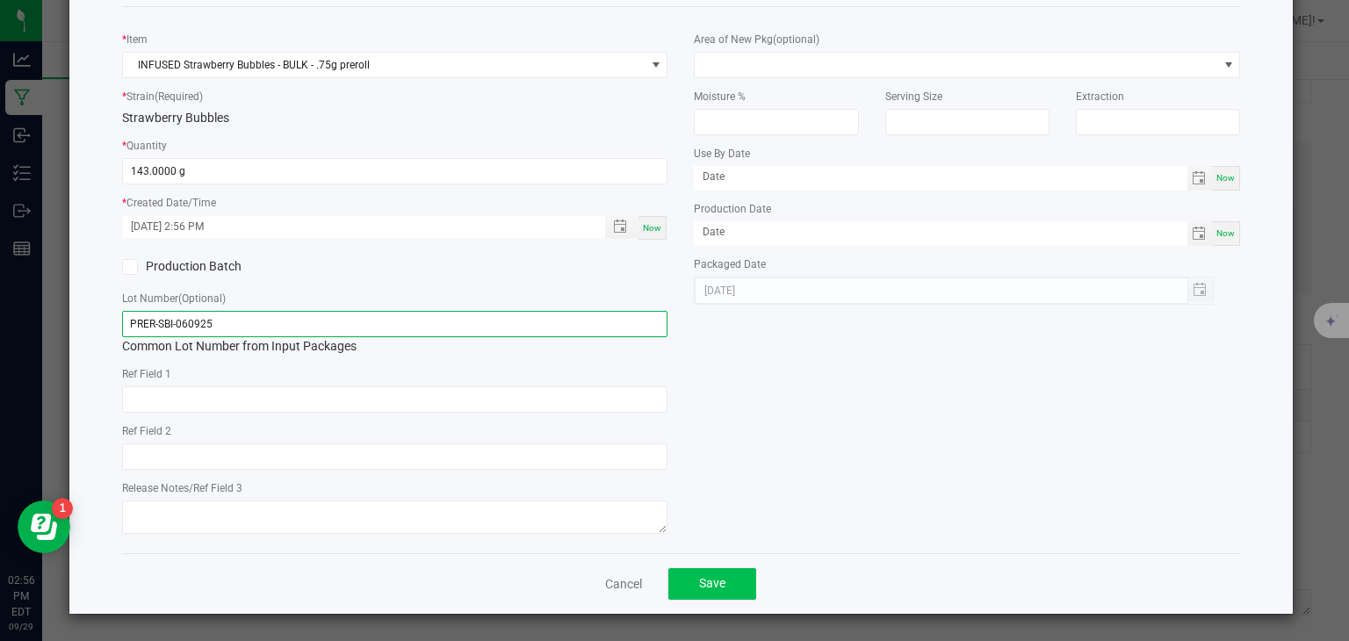
type input "PRER-SBI-060925"
click at [733, 588] on button "Save" at bounding box center [712, 584] width 88 height 32
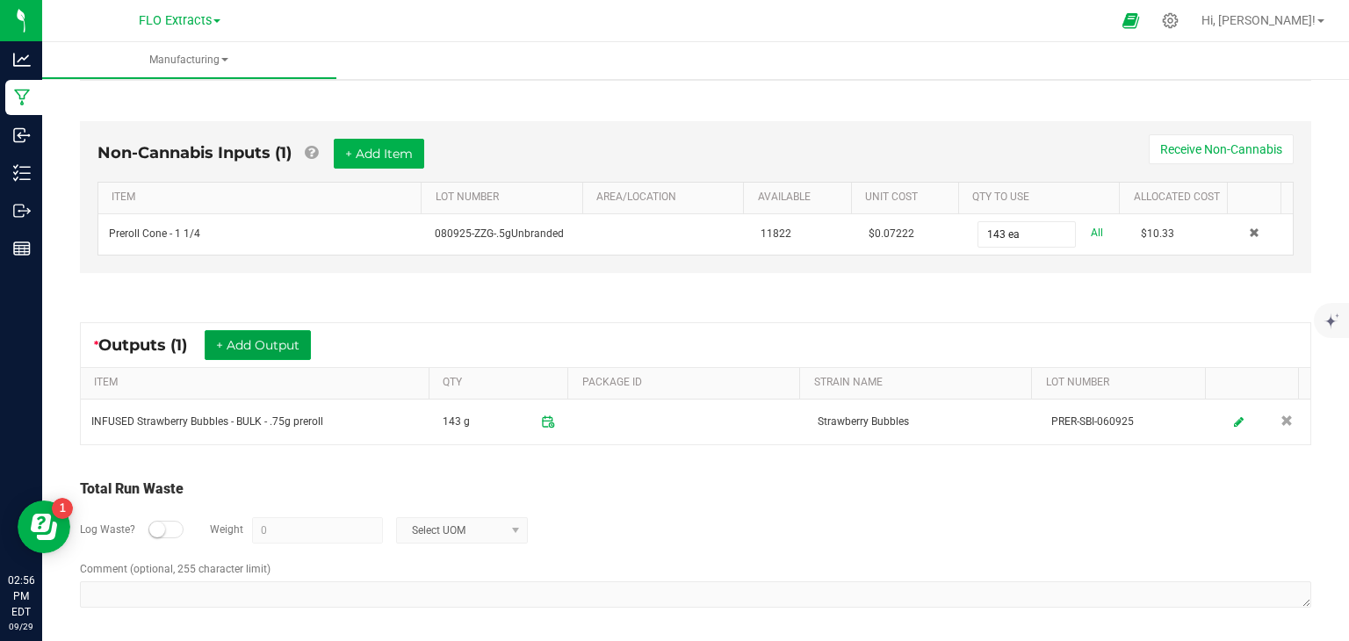
scroll to position [22, 0]
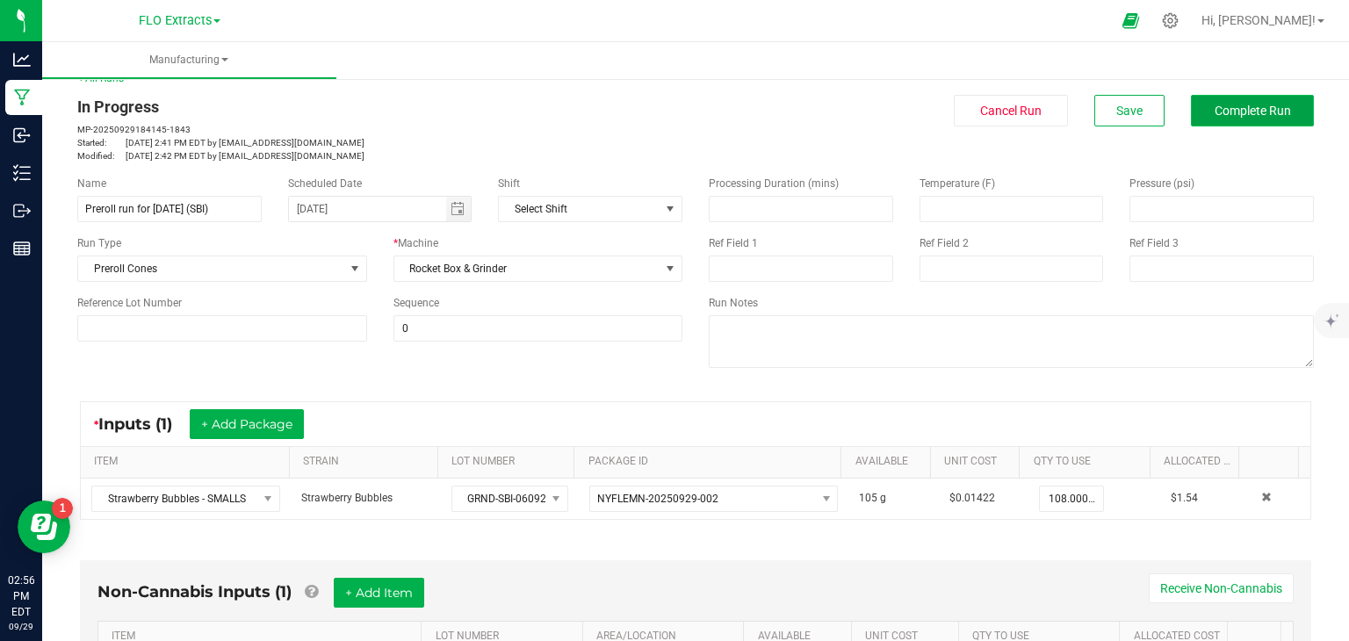
click at [1259, 114] on span "Complete Run" at bounding box center [1253, 111] width 76 height 14
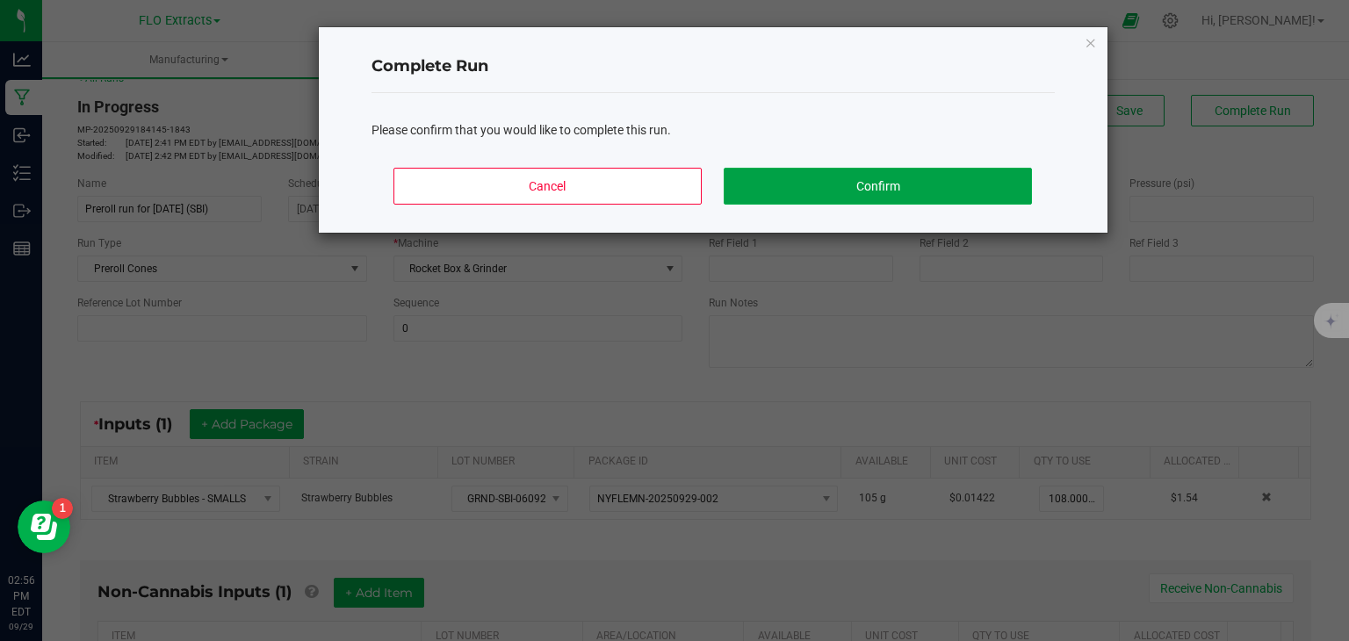
drag, startPoint x: 876, startPoint y: 189, endPoint x: 504, endPoint y: 126, distance: 376.9
click at [866, 182] on button "Confirm" at bounding box center [877, 186] width 307 height 37
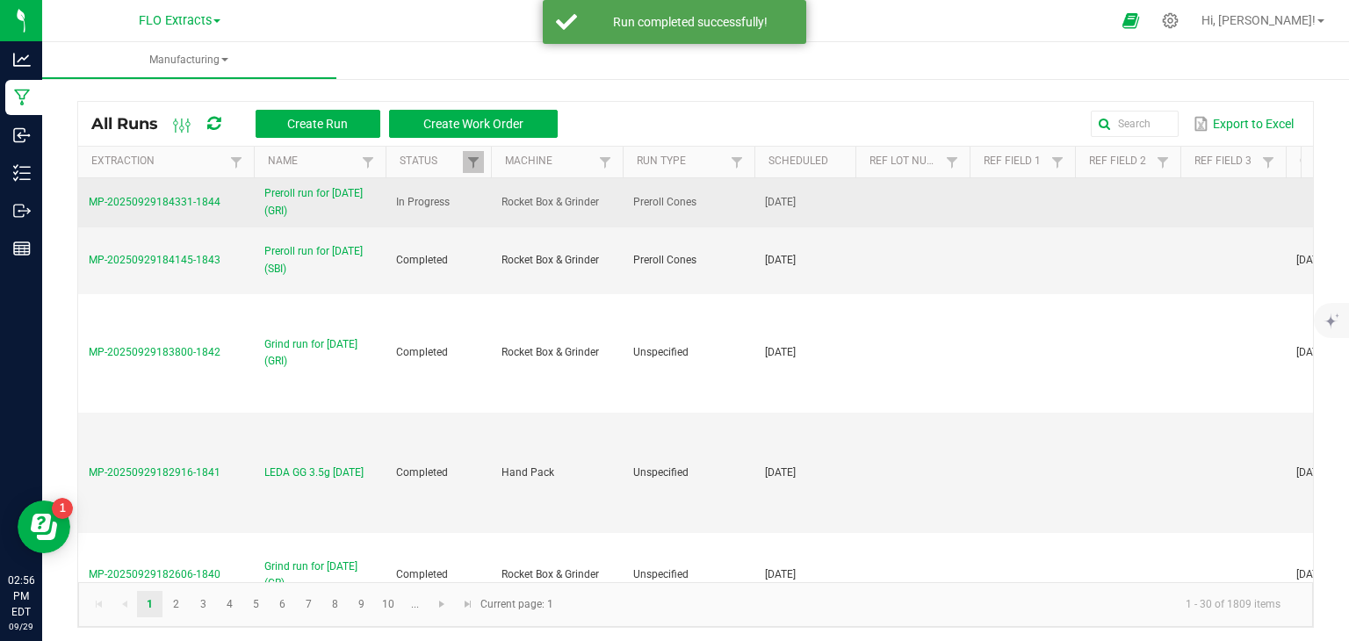
click at [271, 202] on span "Preroll run for [DATE] (GRI)" at bounding box center [319, 201] width 111 height 33
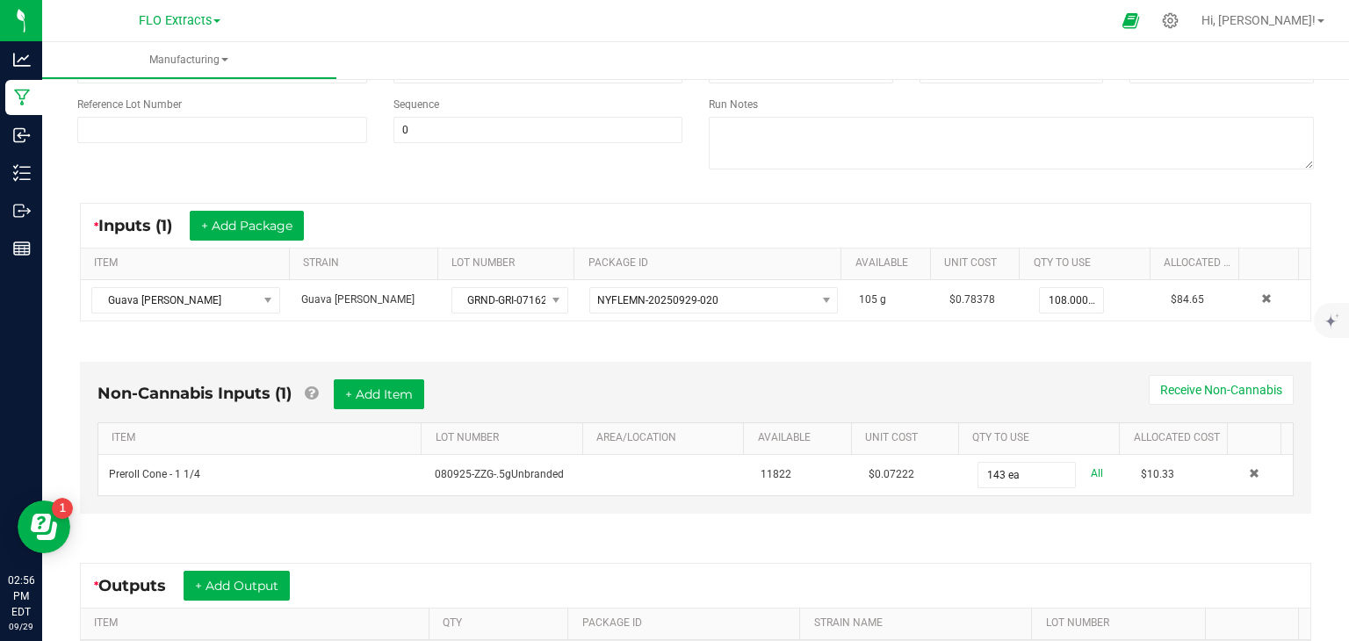
scroll to position [439, 0]
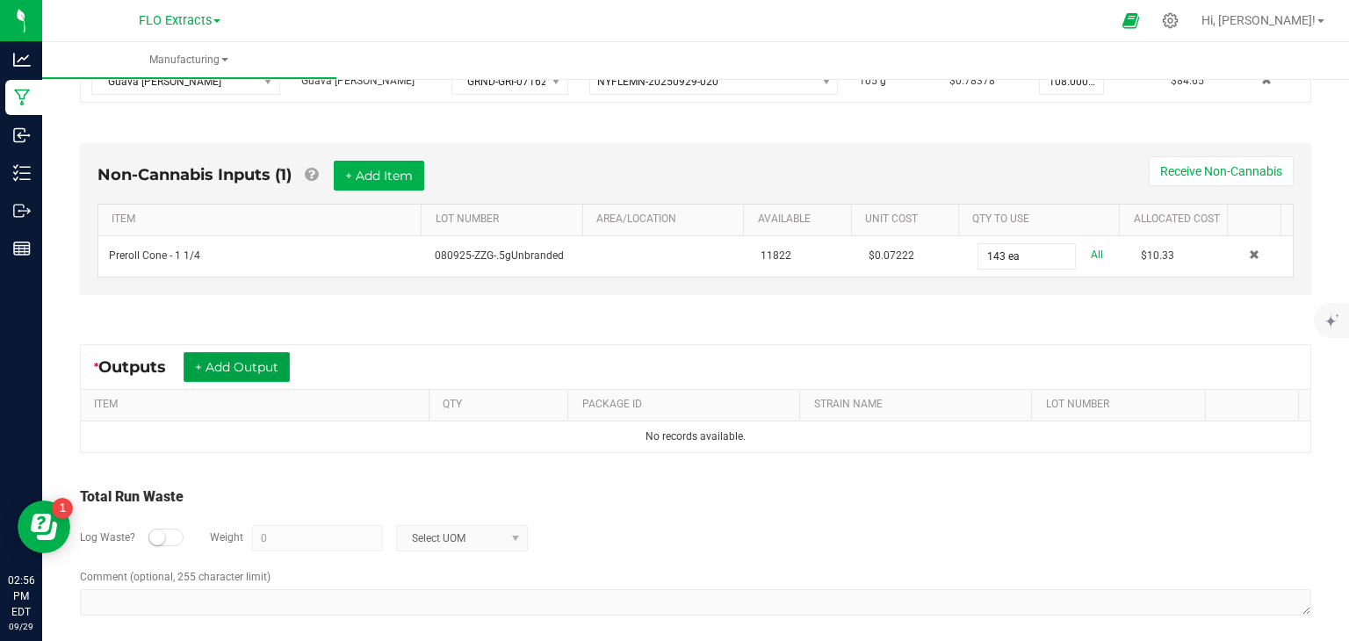
click at [249, 359] on button "+ Add Output" at bounding box center [237, 367] width 106 height 30
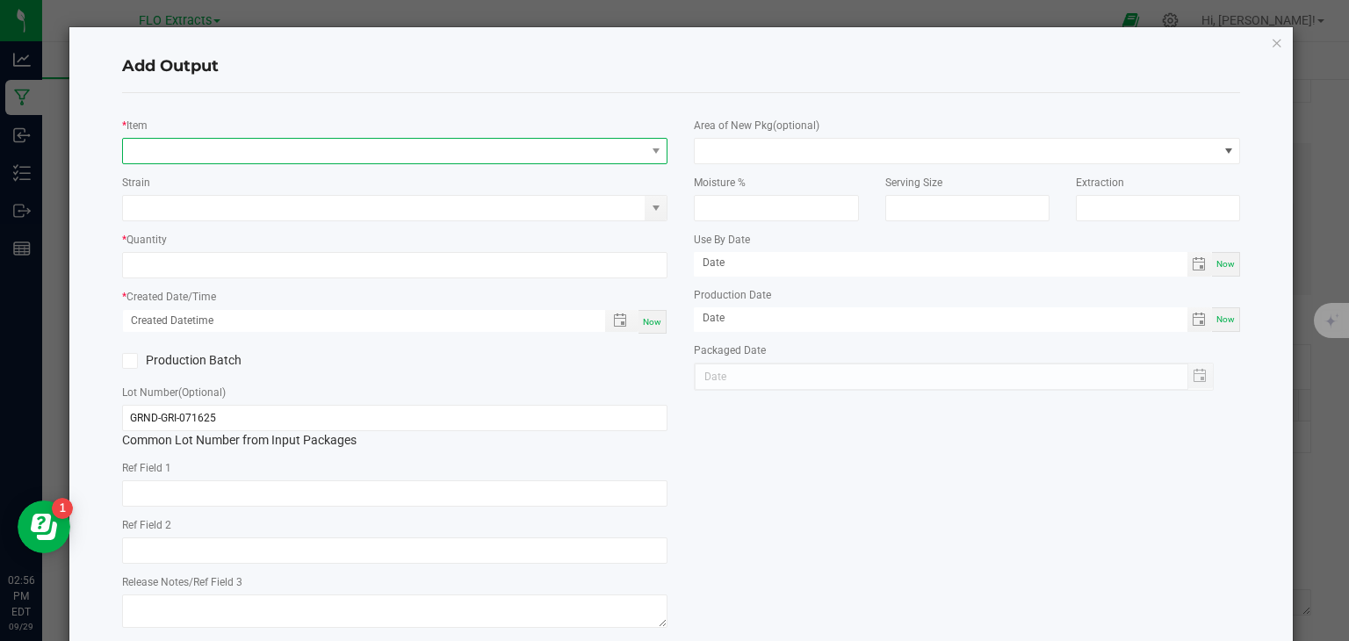
click at [246, 148] on span "NO DATA FOUND" at bounding box center [384, 151] width 523 height 25
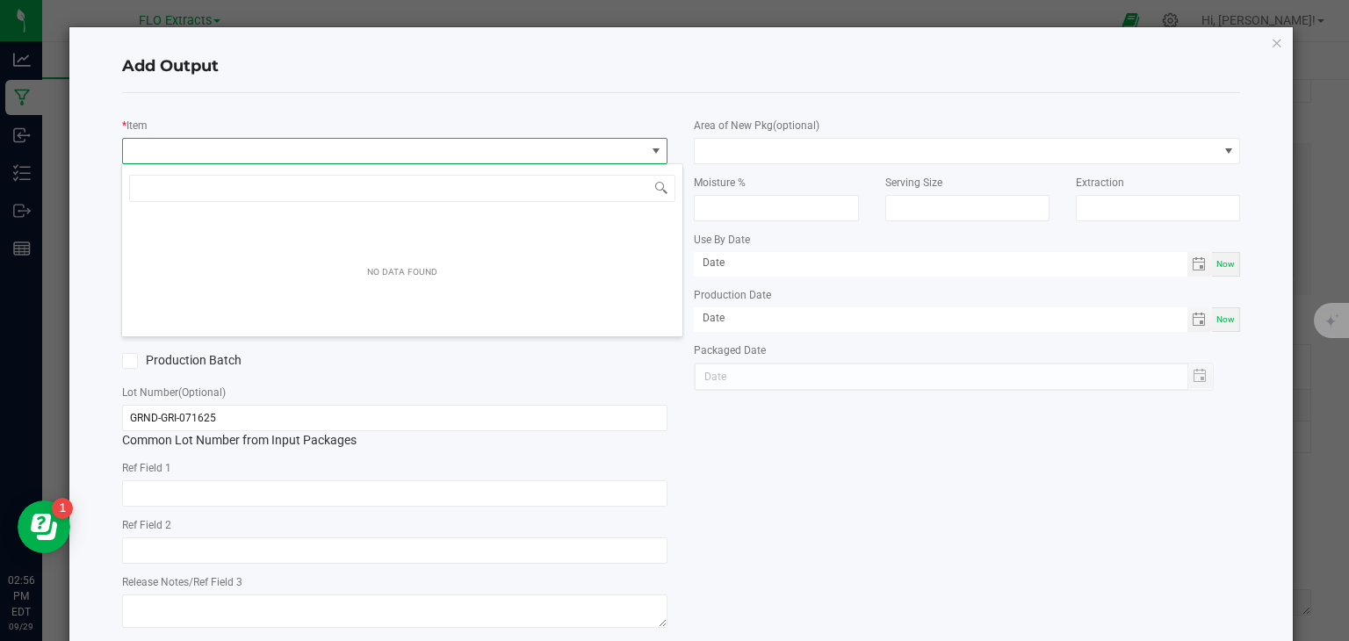
scroll to position [25, 540]
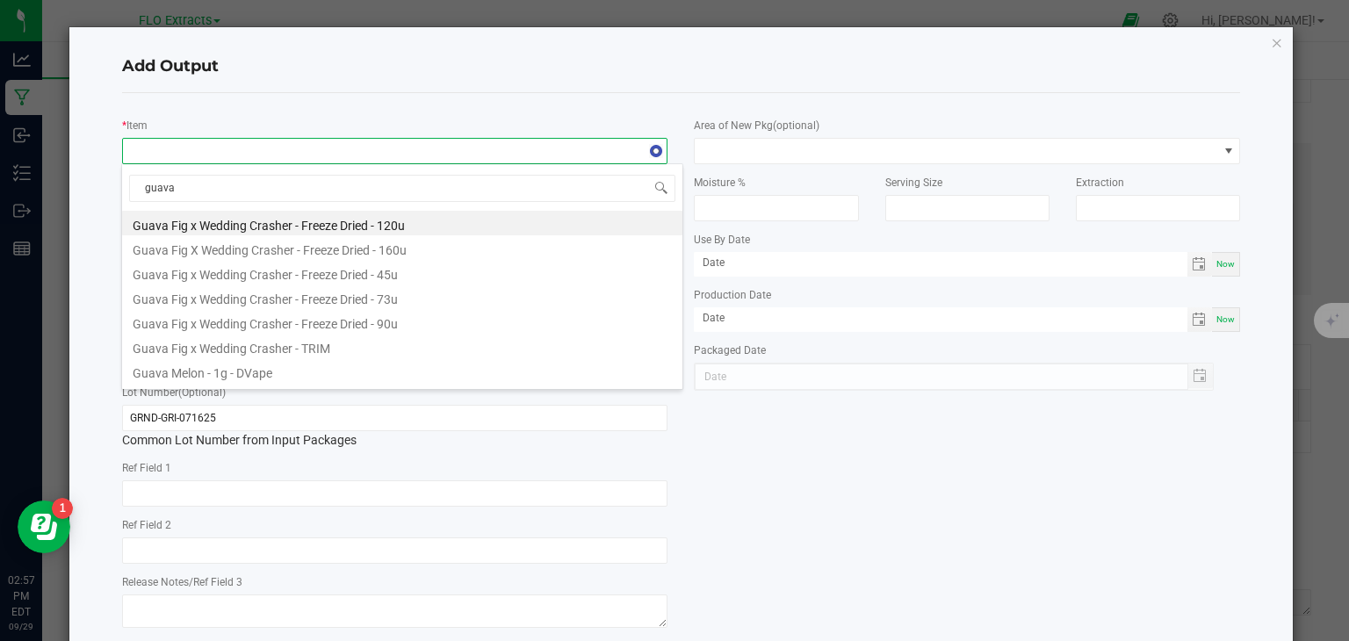
type input "guava r"
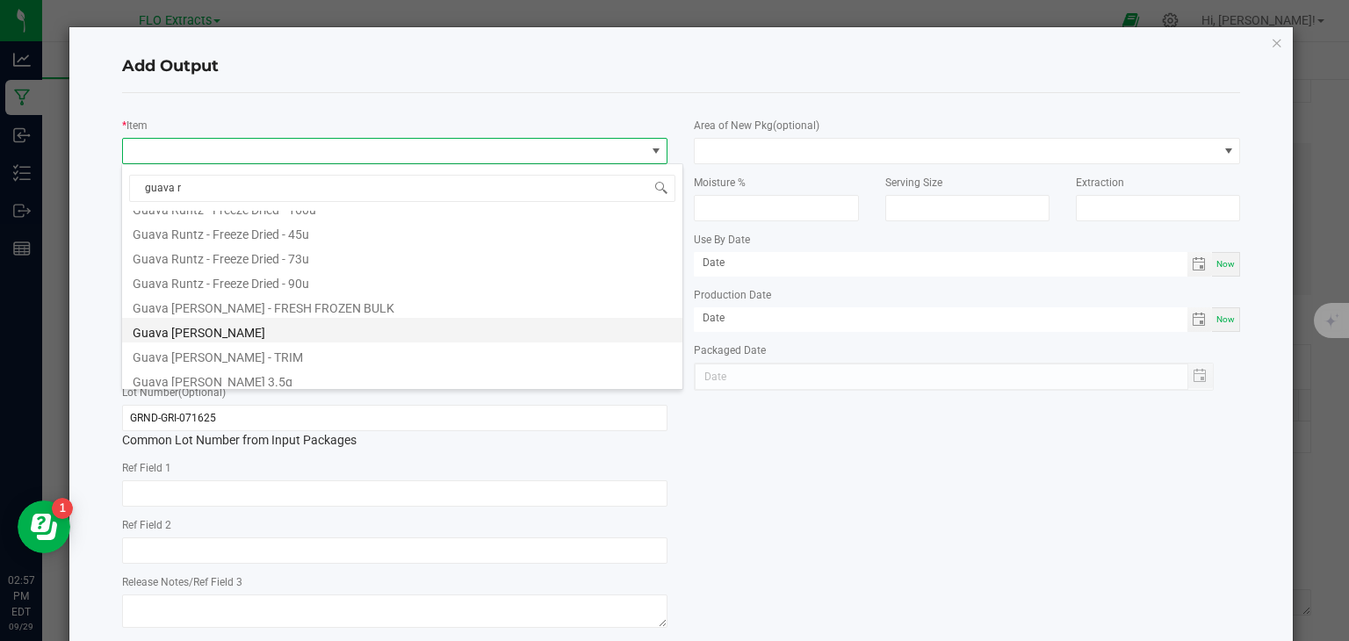
scroll to position [95, 0]
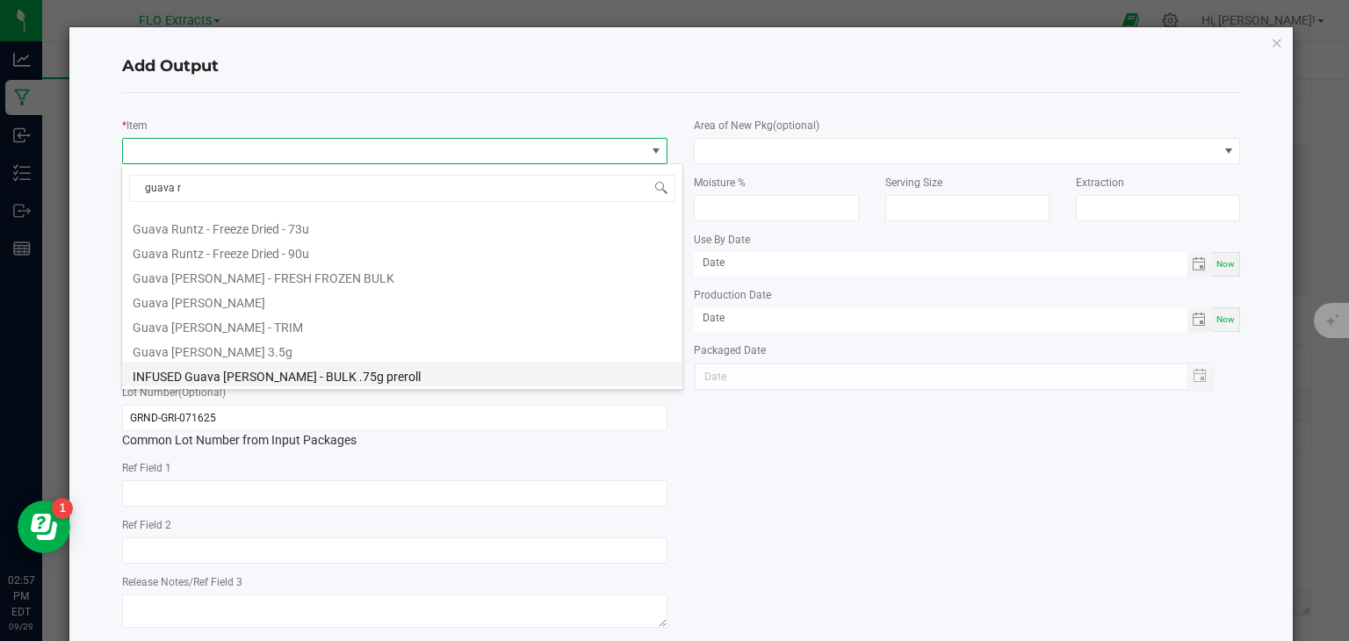
click at [260, 377] on li "INFUSED Guava [PERSON_NAME] - BULK .75g preroll" at bounding box center [402, 374] width 560 height 25
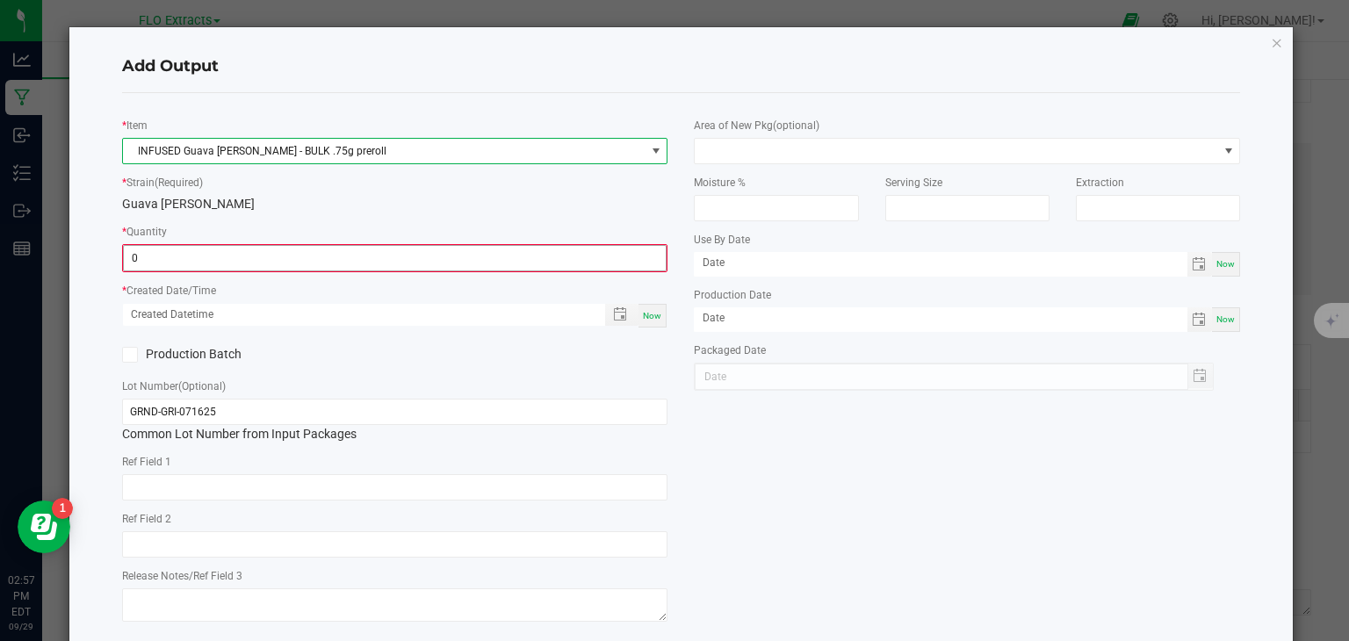
click at [264, 256] on input "0" at bounding box center [395, 258] width 543 height 25
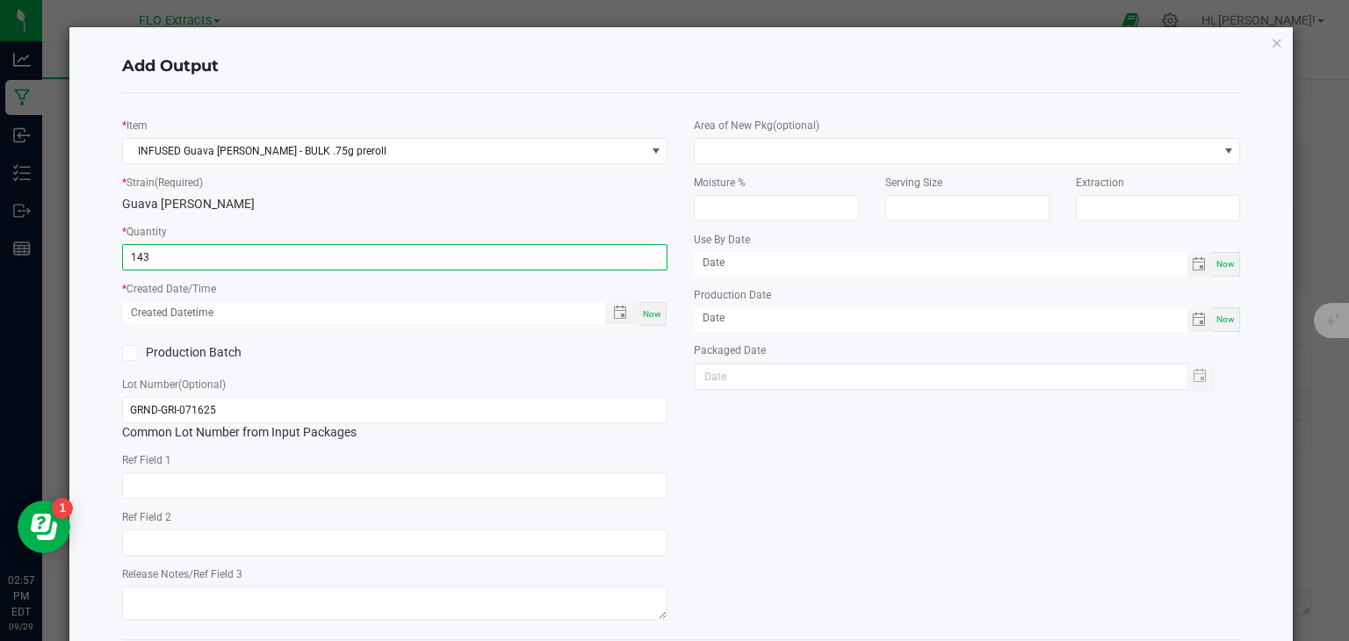
type input "143.0000 g"
click at [648, 311] on span "Now" at bounding box center [652, 314] width 18 height 10
type input "[DATE] 2:57 PM"
type input "[DATE]"
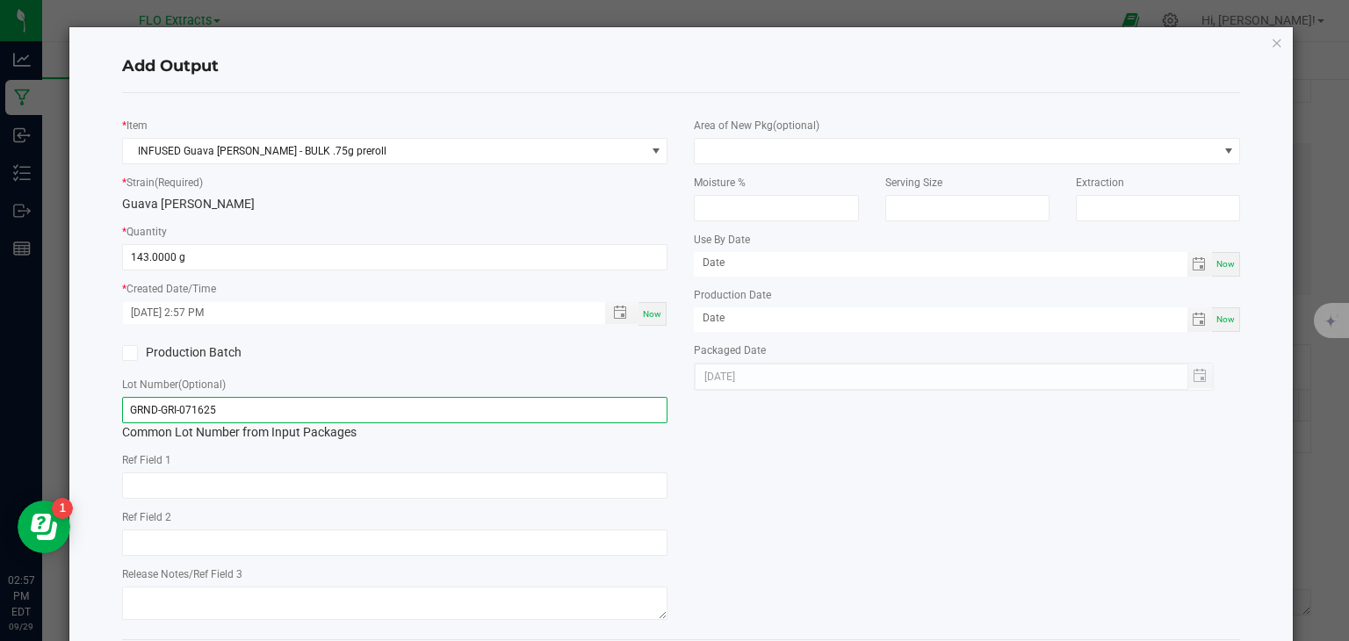
drag, startPoint x: 156, startPoint y: 412, endPoint x: 0, endPoint y: 417, distance: 156.4
click at [0, 417] on ngb-modal-window "Add Output * Item INFUSED Guava [PERSON_NAME] - BULK .75g preroll * Strain (Req…" at bounding box center [681, 320] width 1362 height 641
type input "PRER-GRI-071625"
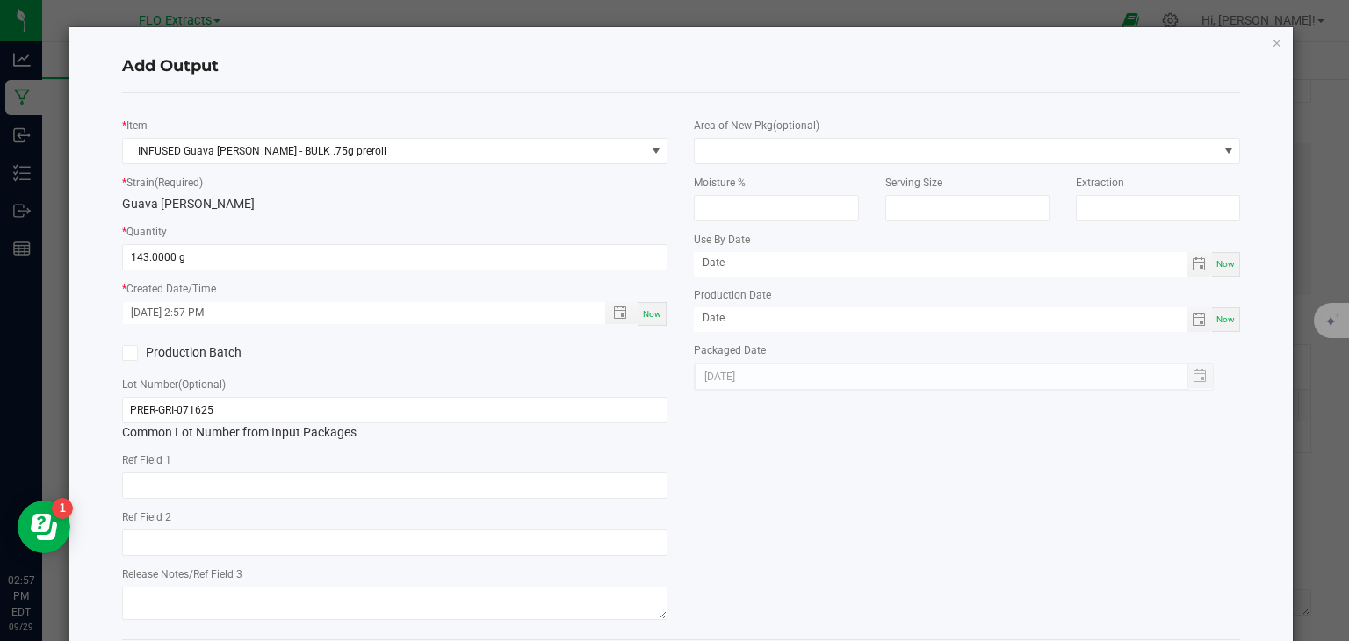
click at [972, 496] on div "* Item INFUSED Guava [PERSON_NAME] - BULK .75g preroll * Strain (Required) Guav…" at bounding box center [681, 366] width 1145 height 518
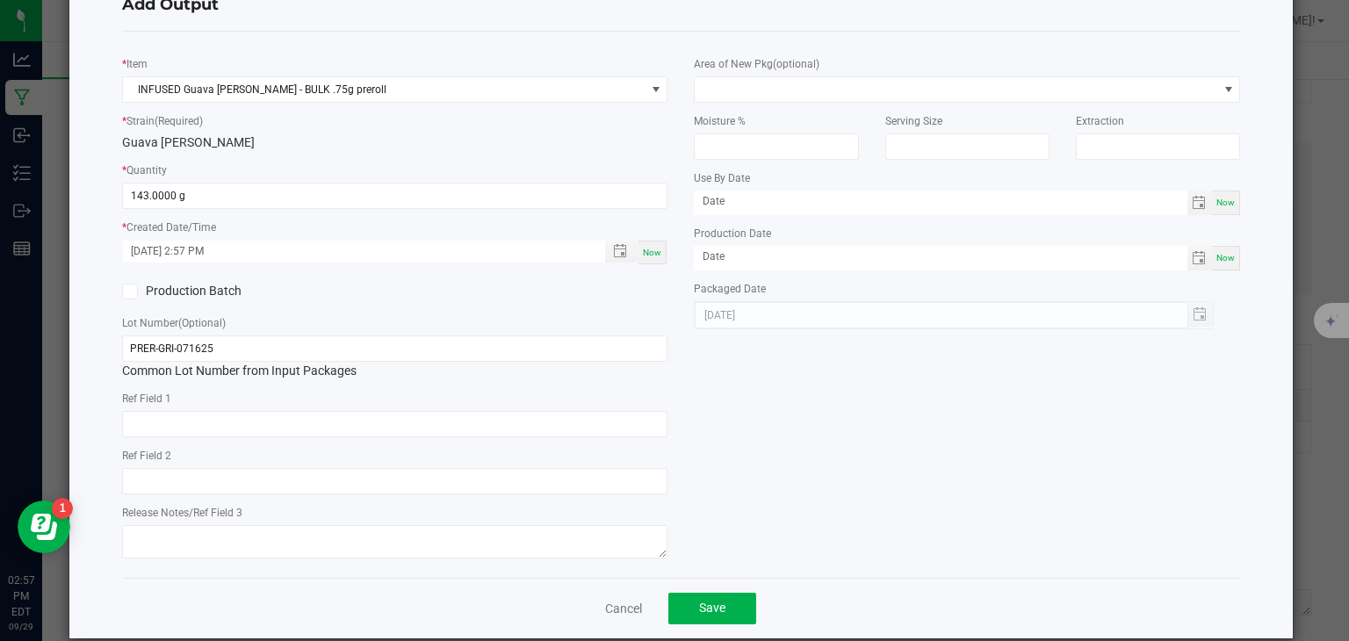
scroll to position [87, 0]
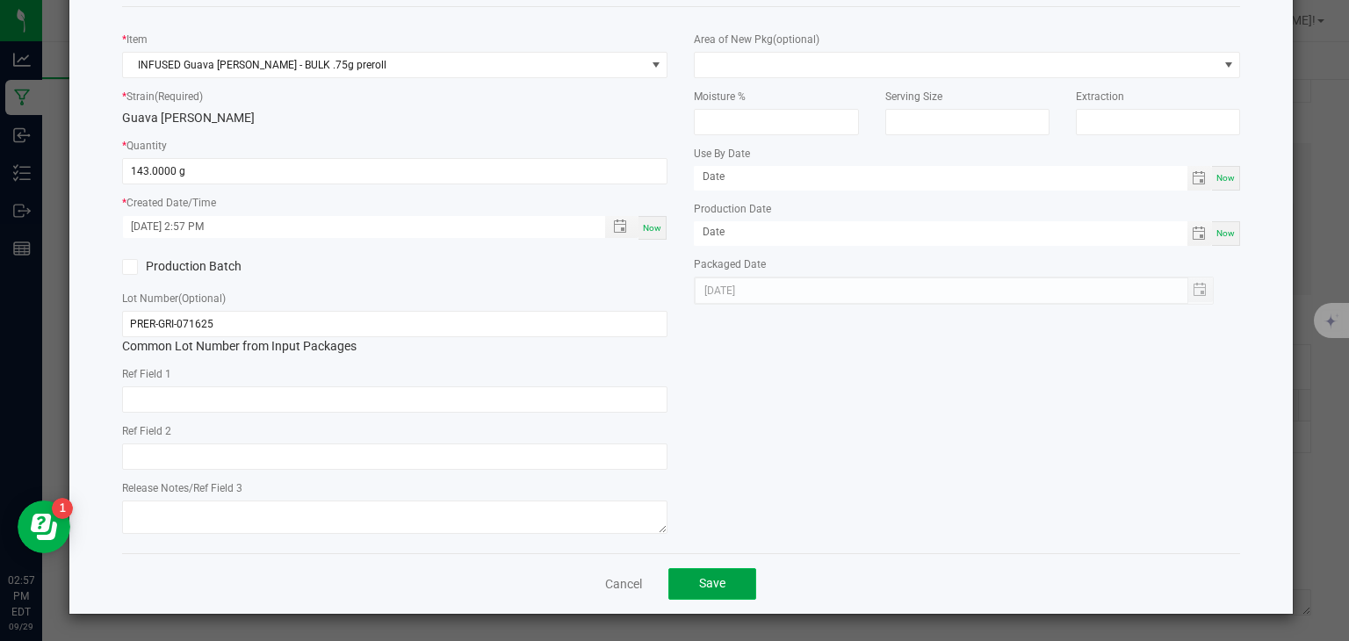
click at [710, 580] on span "Save" at bounding box center [712, 583] width 26 height 14
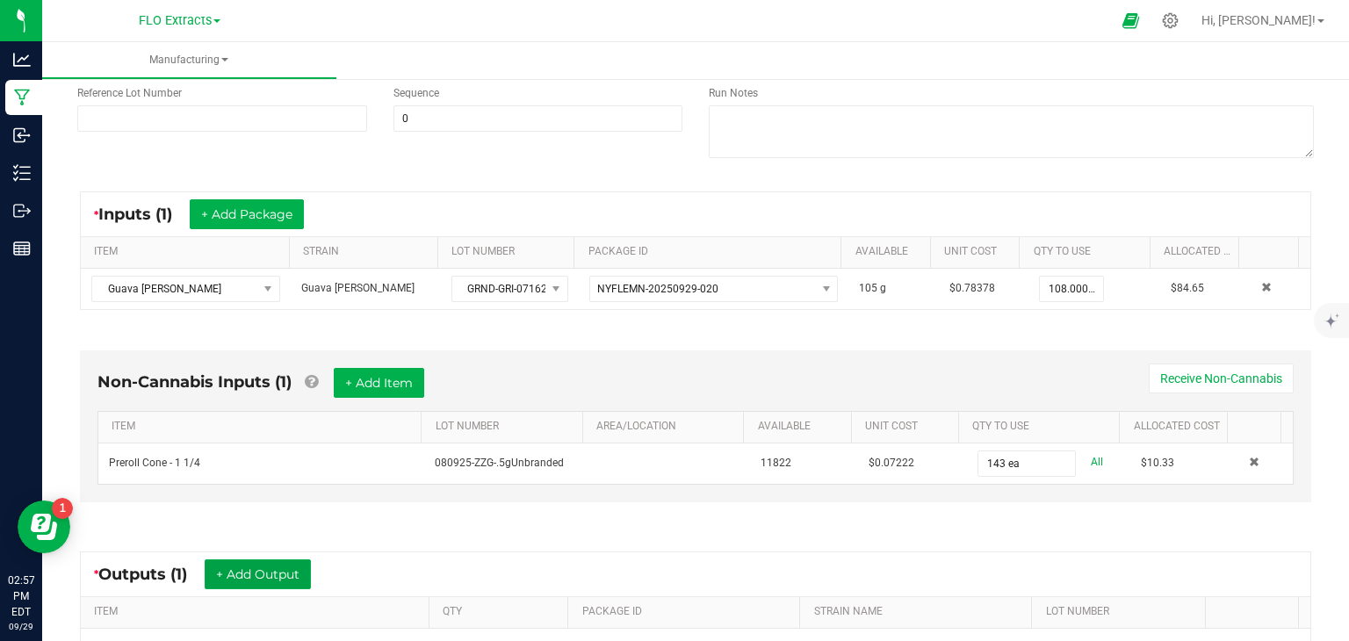
scroll to position [0, 0]
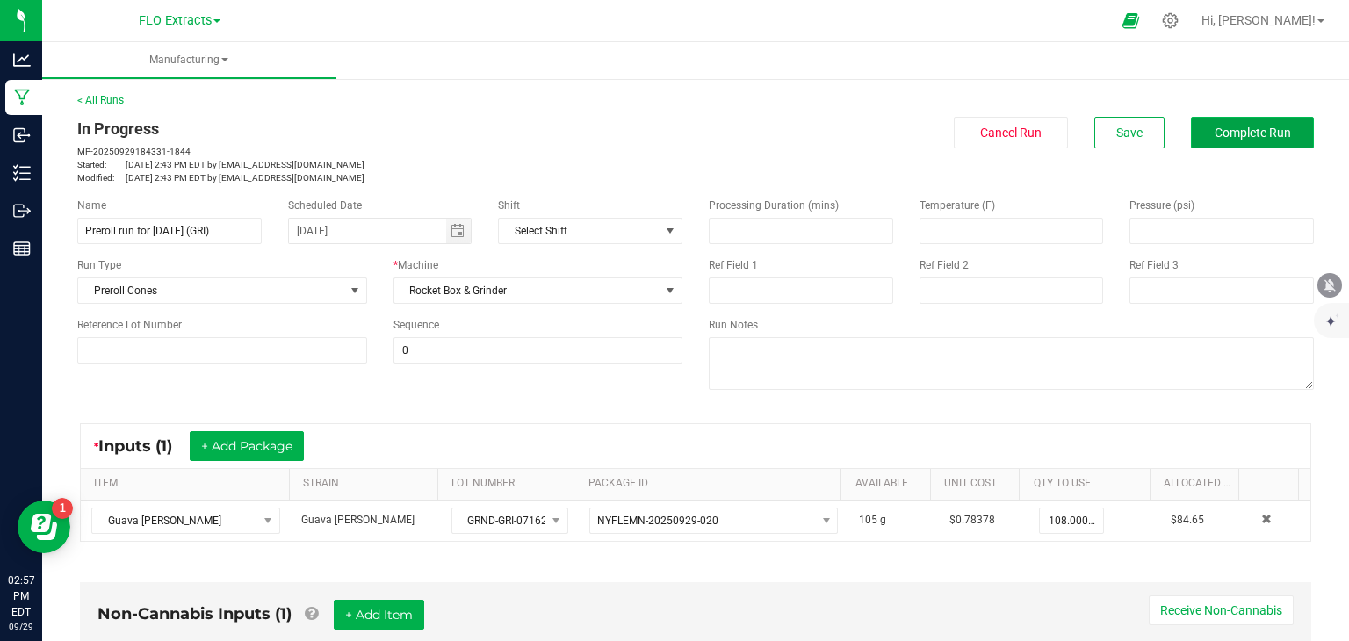
click at [1215, 130] on span "Complete Run" at bounding box center [1253, 133] width 76 height 14
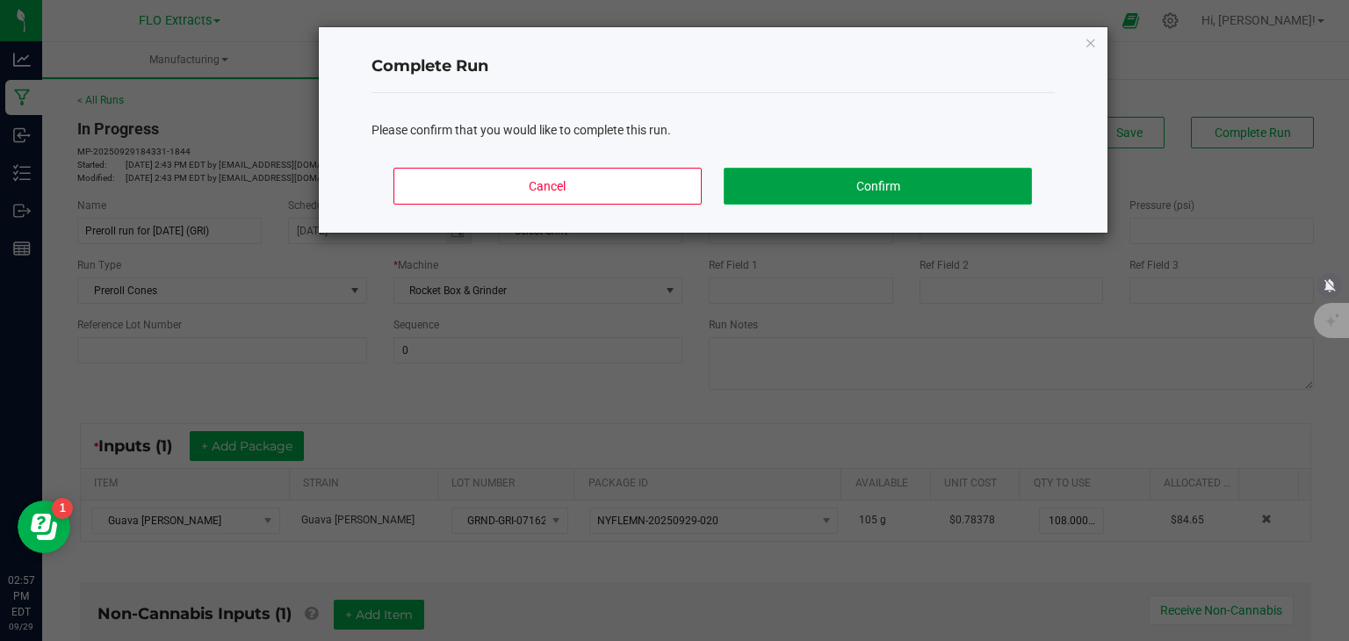
click at [935, 170] on button "Confirm" at bounding box center [877, 186] width 307 height 37
